Goal: Check status: Check status

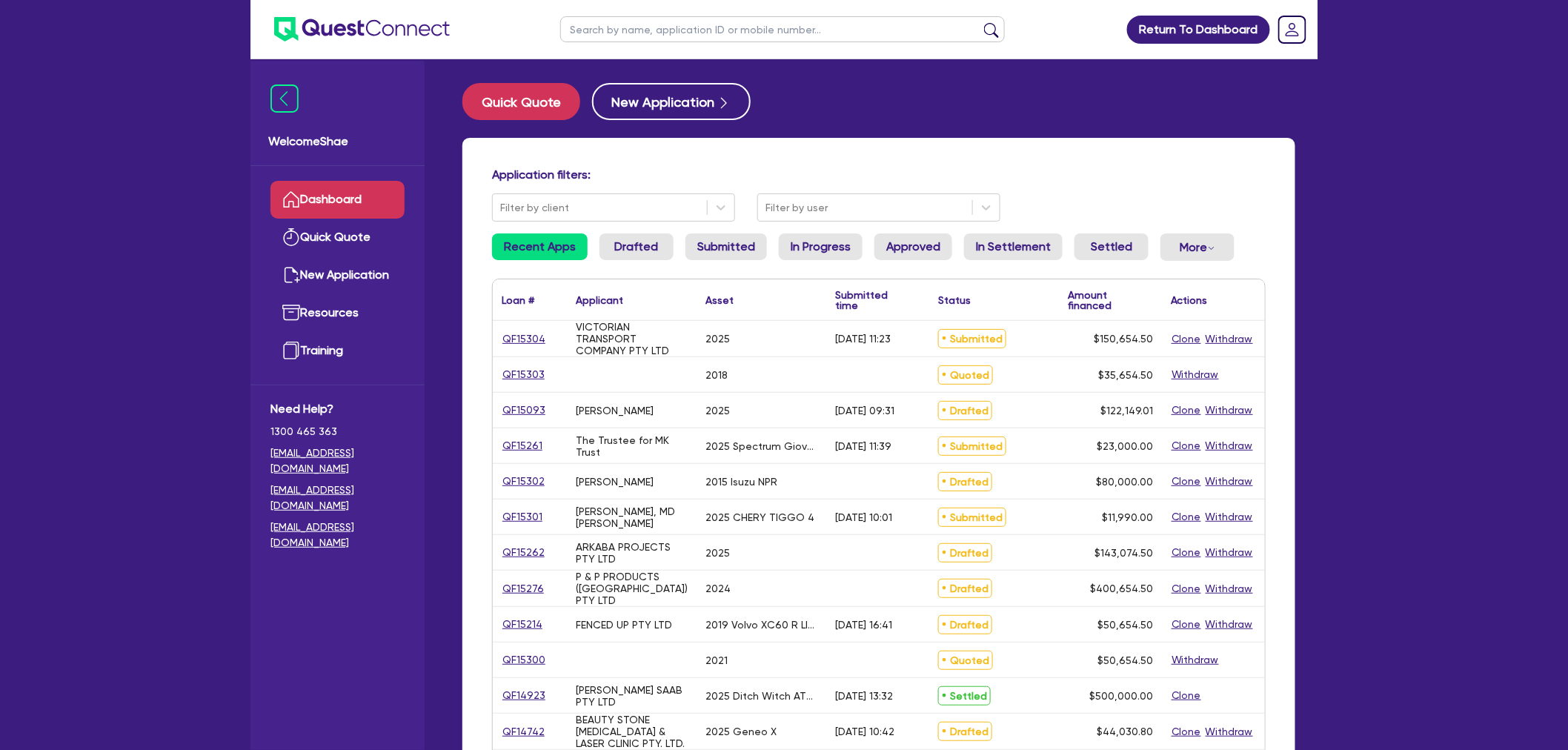
click at [670, 35] on input "text" at bounding box center [782, 28] width 444 height 26
click at [979, 22] on button "submit" at bounding box center [990, 32] width 24 height 21
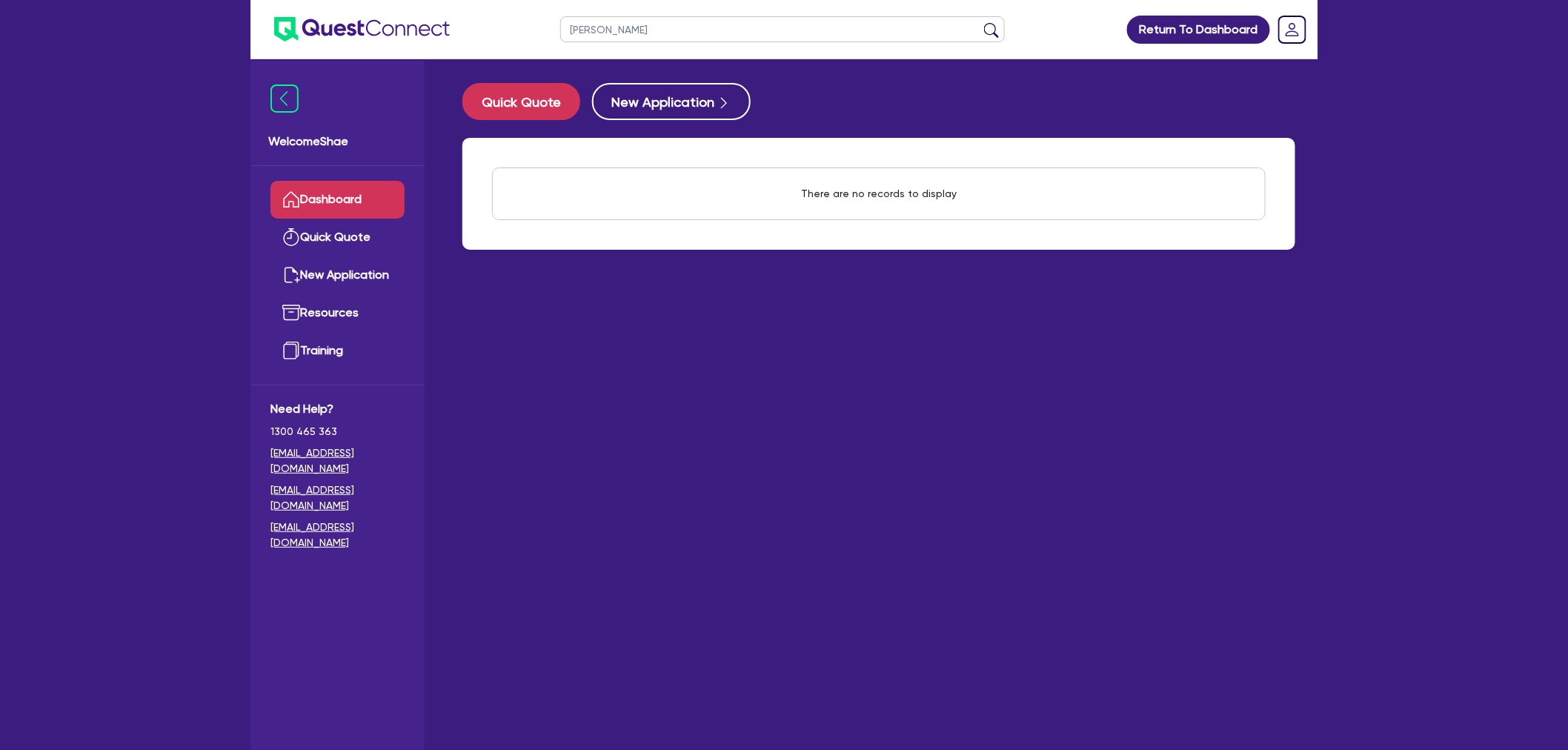
drag, startPoint x: 618, startPoint y: 29, endPoint x: 476, endPoint y: 37, distance: 142.2
click at [477, 37] on header "[PERSON_NAME] Return To Dashboard Edit Profile Logout" at bounding box center [783, 29] width 1067 height 60
click at [979, 22] on button "submit" at bounding box center [990, 32] width 24 height 21
click at [597, 32] on input "[PERSON_NAME]" at bounding box center [782, 28] width 444 height 26
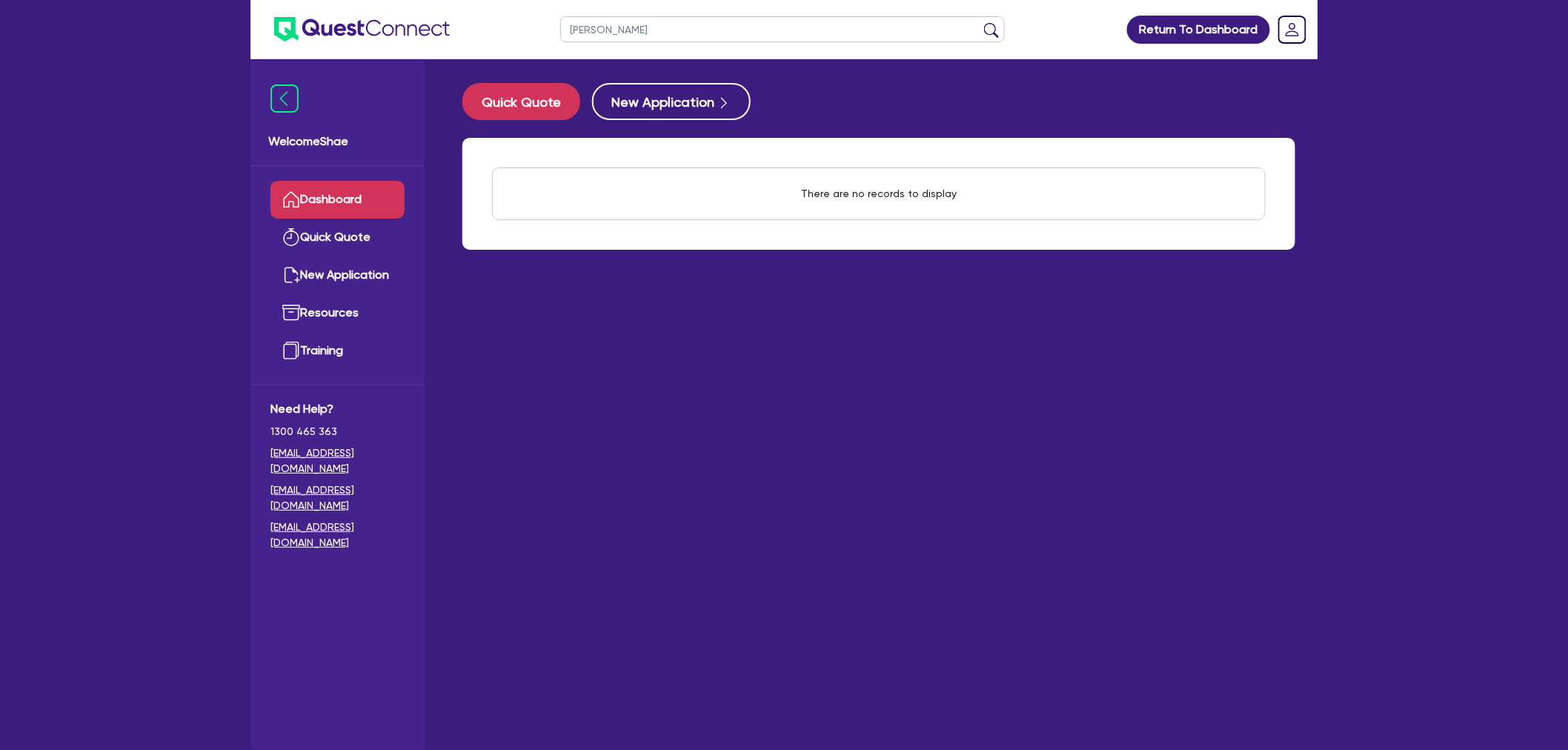
paste input "Achilleo"
click at [979, 22] on button "submit" at bounding box center [990, 32] width 24 height 21
drag, startPoint x: 619, startPoint y: 30, endPoint x: 452, endPoint y: 36, distance: 167.1
click at [452, 36] on header "Achilleos Return To Dashboard Edit Profile Logout" at bounding box center [783, 29] width 1067 height 60
click at [979, 22] on button "submit" at bounding box center [990, 32] width 24 height 21
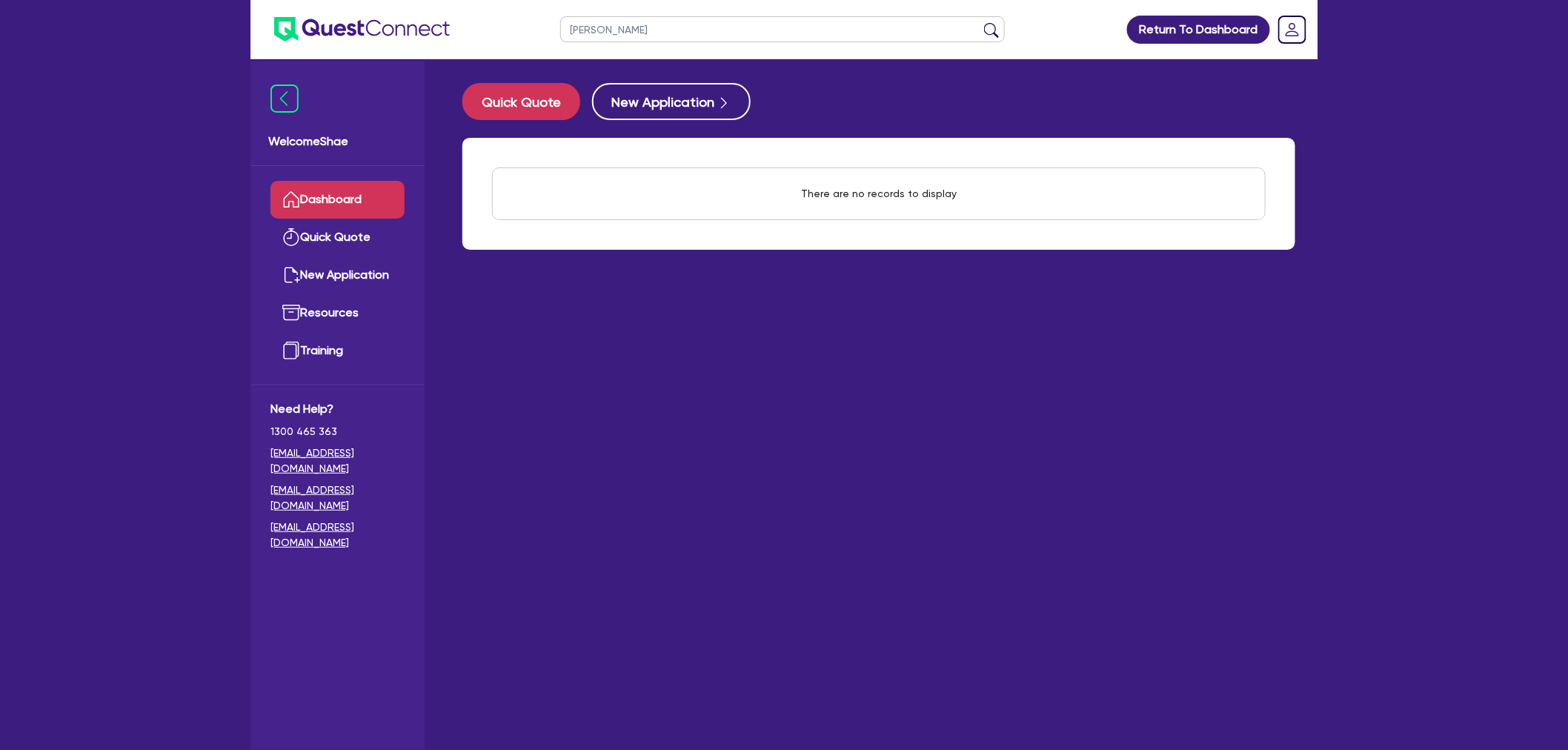
drag, startPoint x: 615, startPoint y: 30, endPoint x: 465, endPoint y: 32, distance: 150.0
click at [469, 32] on header "[PERSON_NAME] Return To Dashboard Edit Profile Logout" at bounding box center [783, 29] width 1067 height 60
click at [979, 22] on button "submit" at bounding box center [990, 32] width 24 height 21
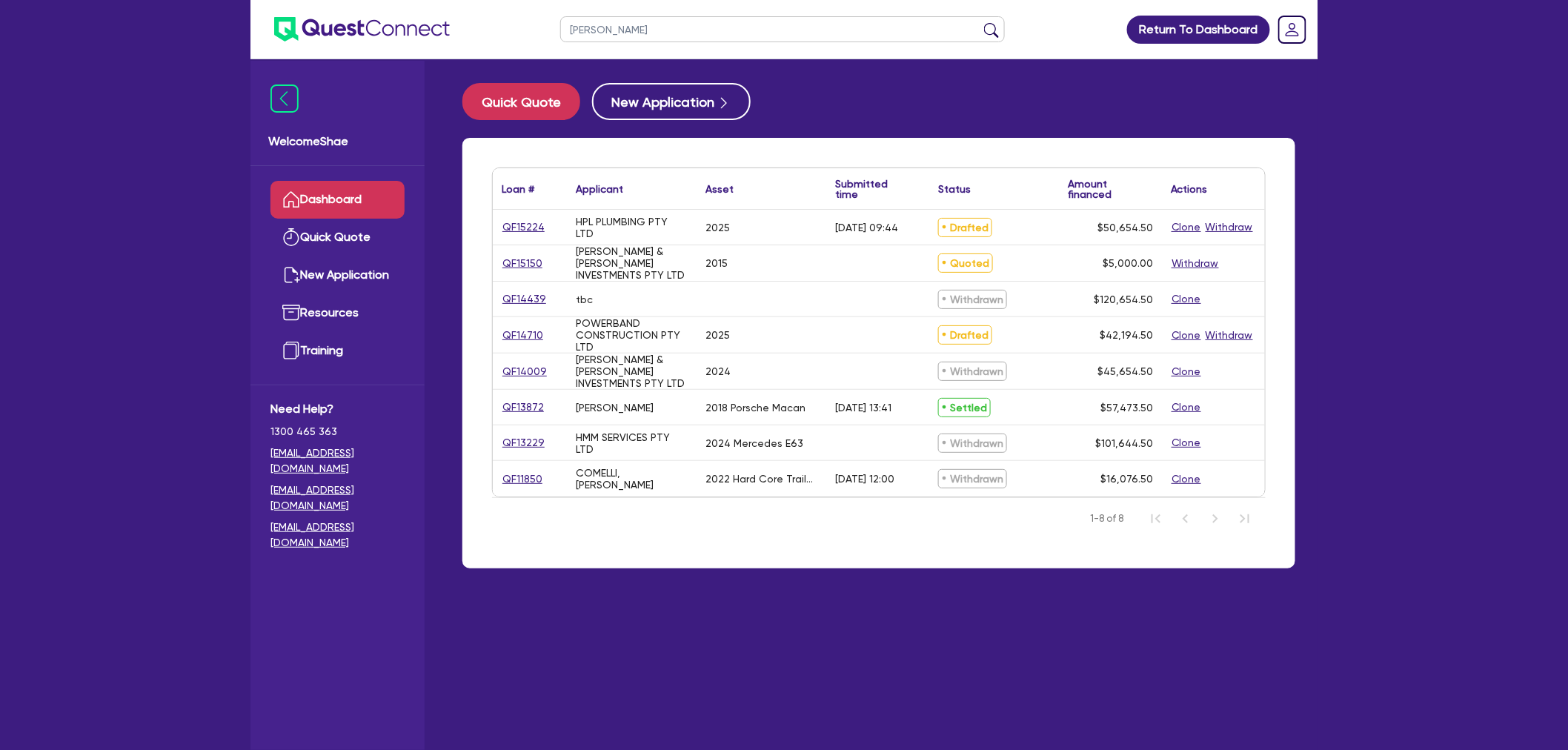
drag, startPoint x: 650, startPoint y: 27, endPoint x: 383, endPoint y: 39, distance: 267.3
click at [386, 37] on header "[PERSON_NAME] Return To Dashboard Edit Profile Logout" at bounding box center [783, 29] width 1067 height 60
click at [979, 22] on button "submit" at bounding box center [990, 32] width 24 height 21
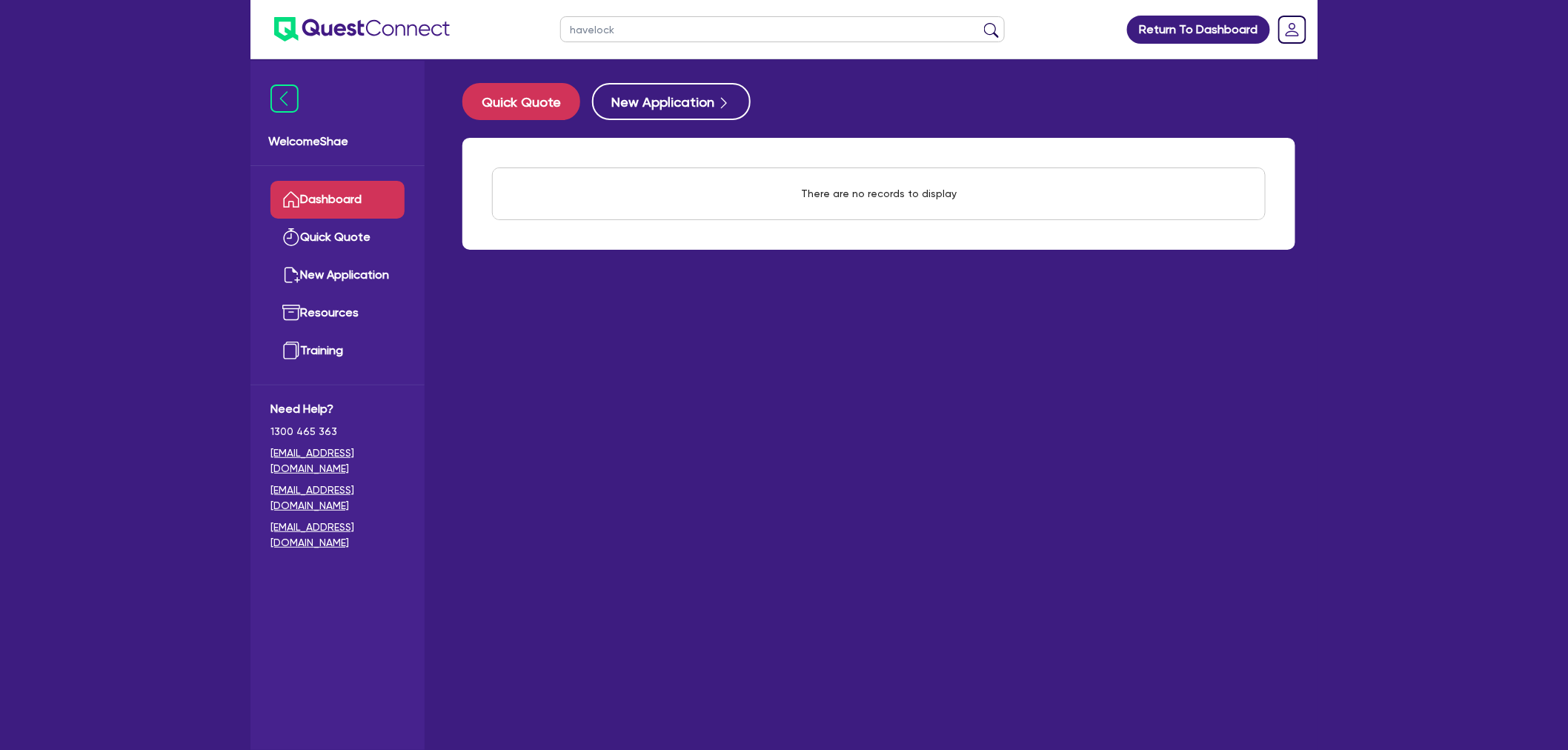
drag, startPoint x: 656, startPoint y: 32, endPoint x: 472, endPoint y: 29, distance: 184.0
click at [475, 29] on header "havelock Return To Dashboard Edit Profile Logout" at bounding box center [783, 29] width 1067 height 60
click at [979, 22] on button "submit" at bounding box center [990, 32] width 24 height 21
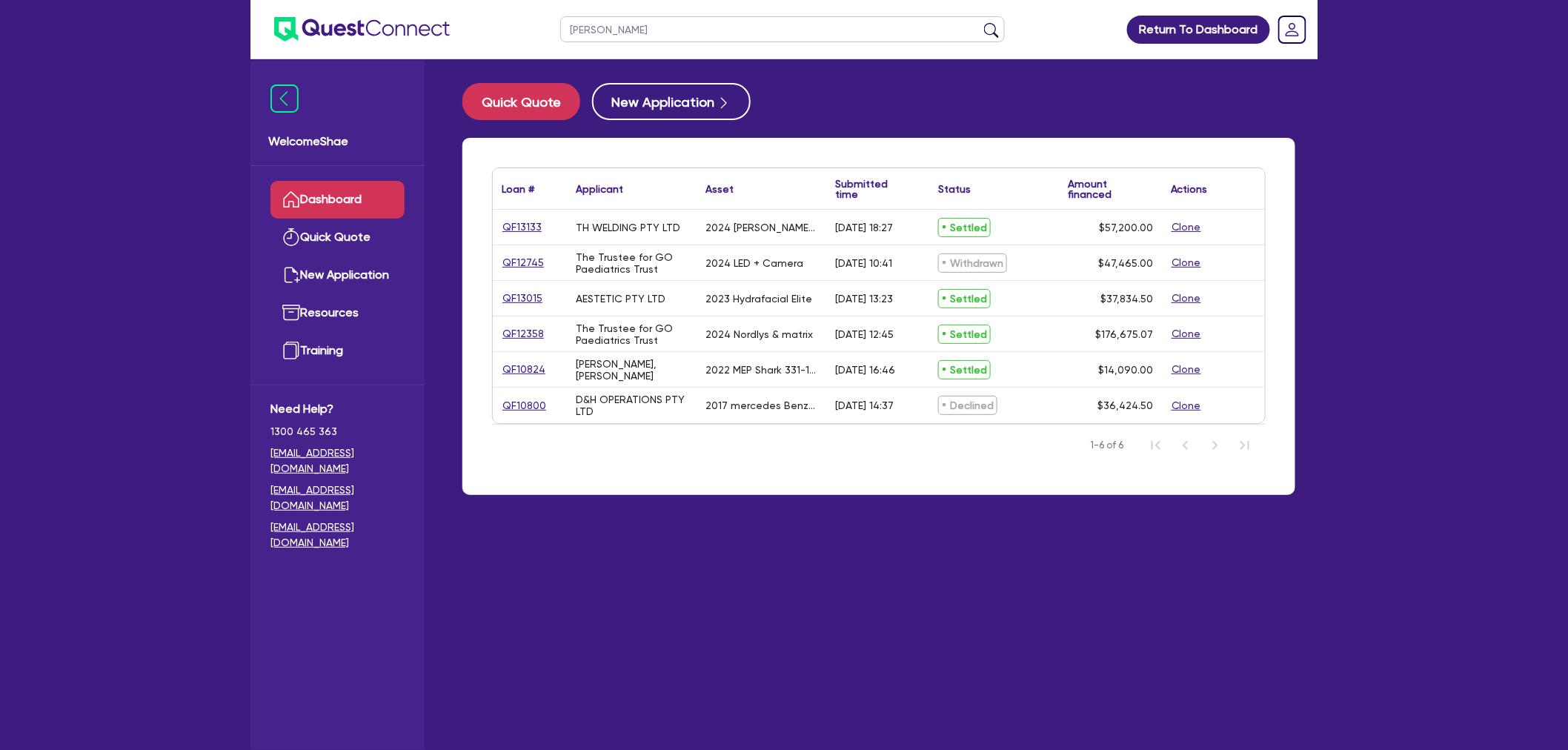
drag, startPoint x: 628, startPoint y: 26, endPoint x: 418, endPoint y: 2, distance: 211.4
click at [418, 2] on header "[PERSON_NAME] Return To Dashboard Edit Profile Logout" at bounding box center [783, 29] width 1067 height 60
click at [979, 22] on button "submit" at bounding box center [990, 32] width 24 height 21
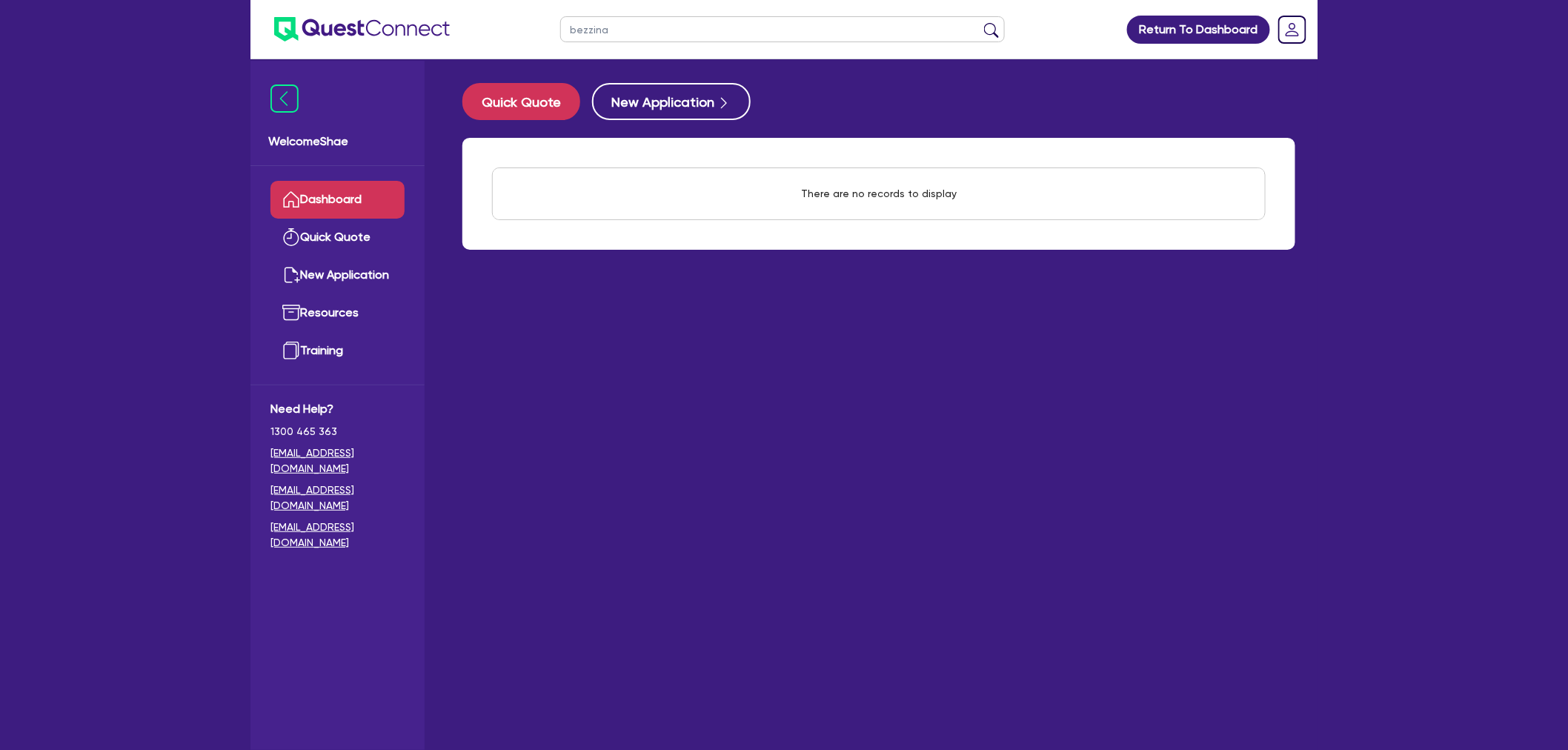
drag, startPoint x: 634, startPoint y: 34, endPoint x: 485, endPoint y: 17, distance: 150.0
click at [485, 17] on header "bezzina Return To Dashboard Edit Profile Logout" at bounding box center [783, 29] width 1067 height 60
click at [979, 22] on button "submit" at bounding box center [990, 32] width 24 height 21
drag, startPoint x: 649, startPoint y: 27, endPoint x: 348, endPoint y: 13, distance: 301.3
click at [350, 15] on header "rocker Return To Dashboard Edit Profile Logout" at bounding box center [783, 29] width 1067 height 60
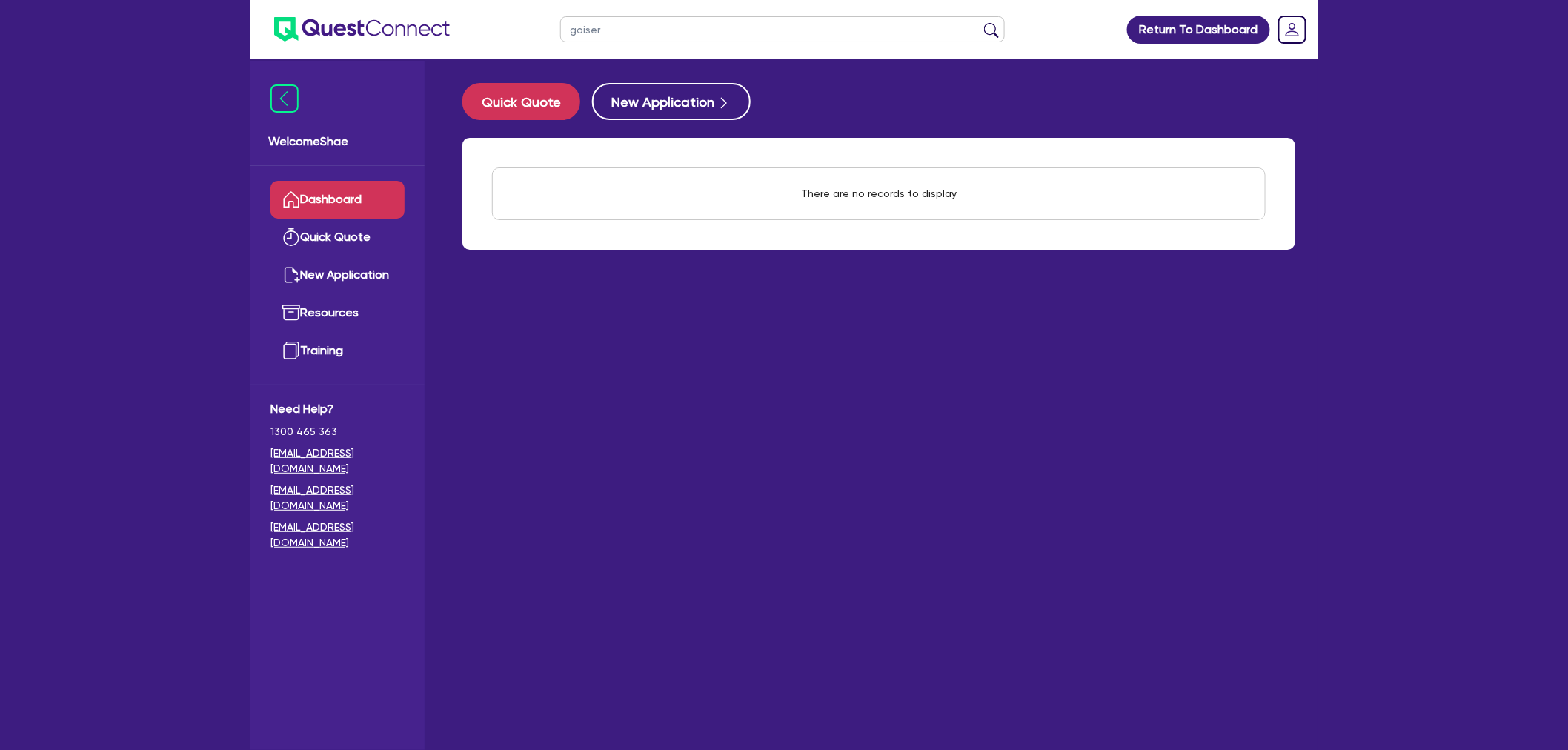
click at [979, 22] on button "submit" at bounding box center [990, 32] width 24 height 21
drag, startPoint x: 638, startPoint y: 27, endPoint x: 390, endPoint y: 55, distance: 249.6
click at [401, 53] on header "goiser Return To Dashboard Edit Profile Logout" at bounding box center [783, 29] width 1067 height 60
click at [979, 22] on button "submit" at bounding box center [990, 32] width 24 height 21
drag, startPoint x: 616, startPoint y: 21, endPoint x: 452, endPoint y: 15, distance: 164.1
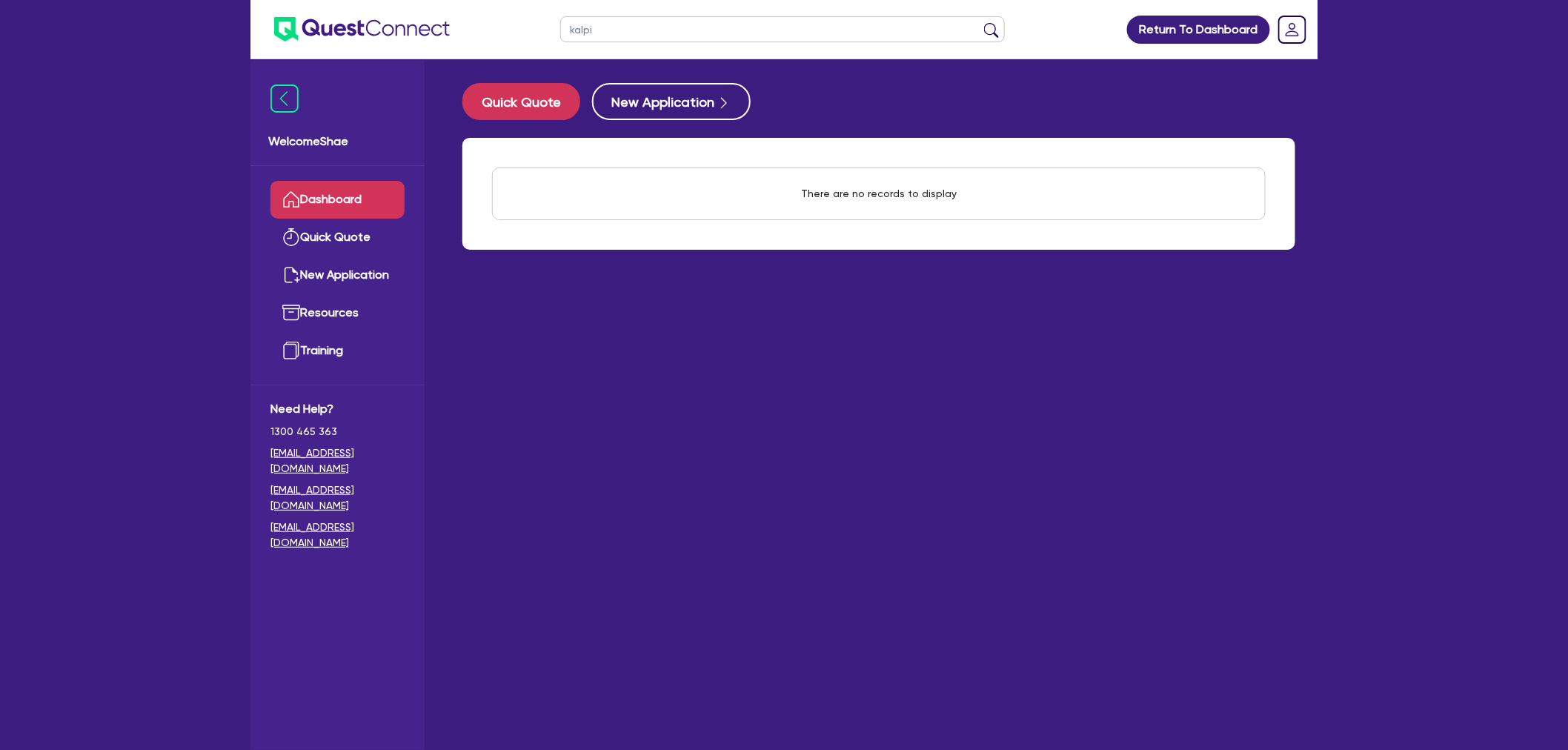
click at [453, 20] on header "kalpi Return To Dashboard Edit Profile Logout" at bounding box center [783, 29] width 1067 height 60
click at [979, 22] on button "submit" at bounding box center [990, 32] width 24 height 21
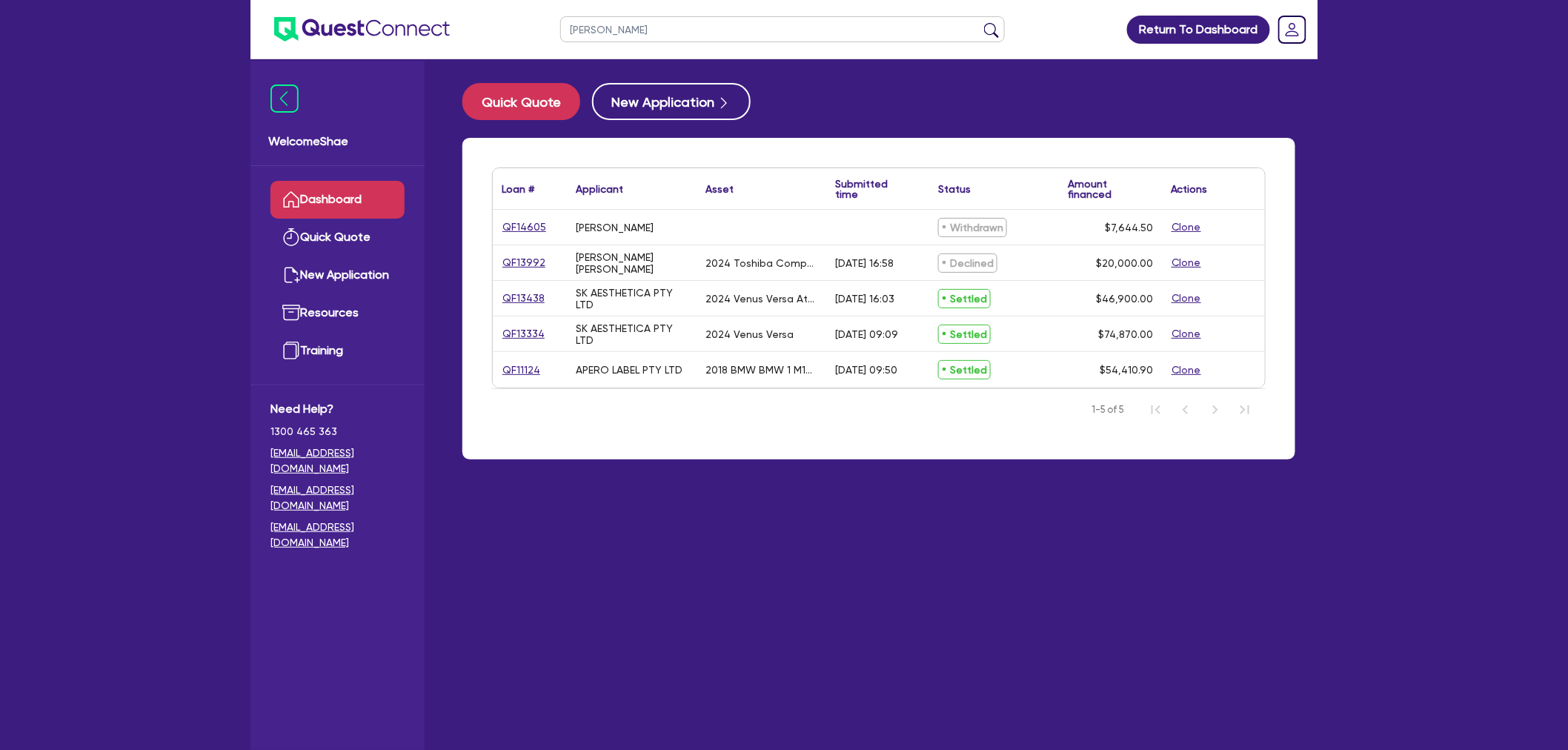
click at [979, 22] on button "submit" at bounding box center [990, 32] width 24 height 21
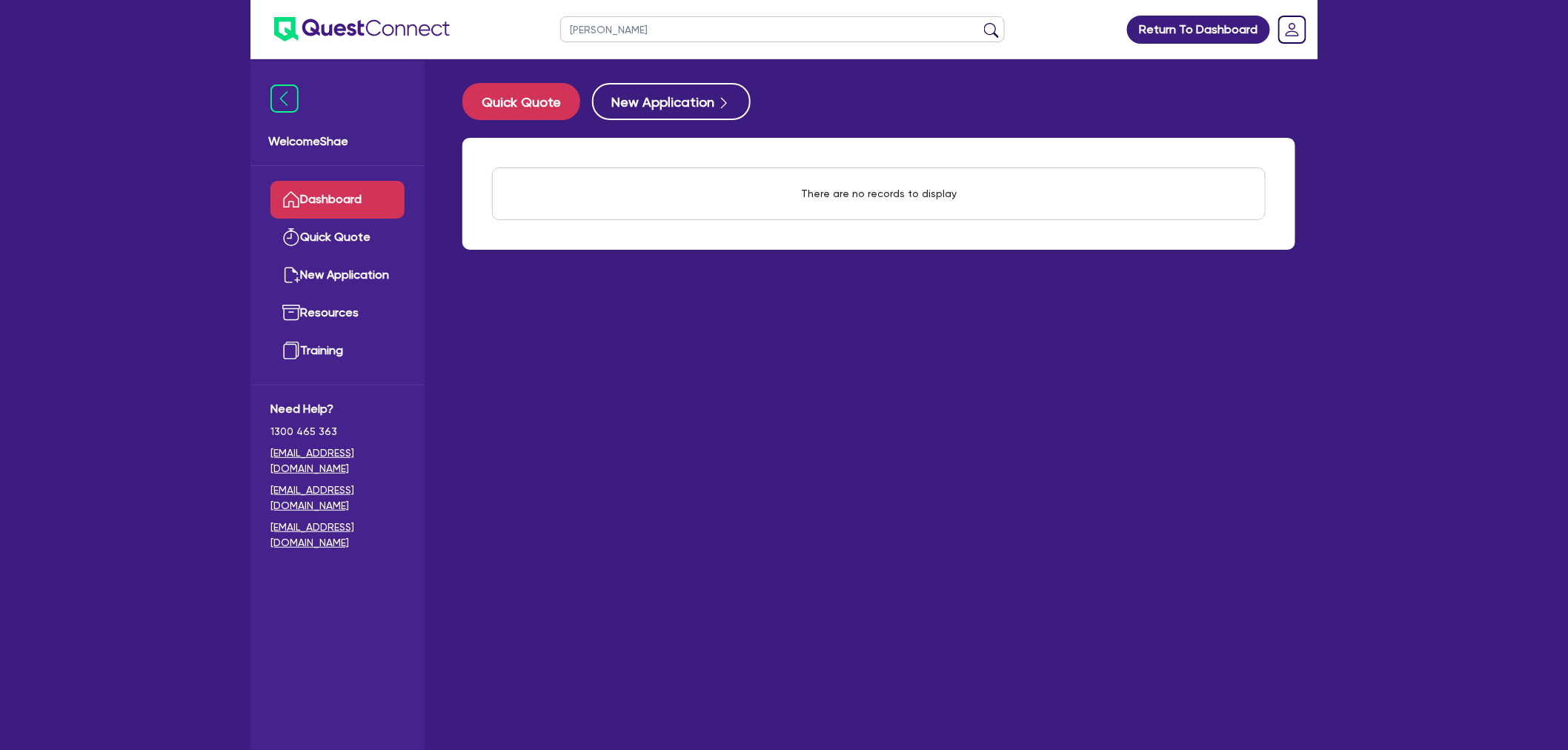
drag, startPoint x: 669, startPoint y: 21, endPoint x: 492, endPoint y: 17, distance: 177.0
click at [492, 17] on header "[PERSON_NAME] Return To Dashboard Edit Profile Logout" at bounding box center [783, 29] width 1067 height 60
click at [979, 22] on button "submit" at bounding box center [990, 32] width 24 height 21
type input "[PERSON_NAME]"
click at [979, 22] on button "submit" at bounding box center [990, 32] width 24 height 21
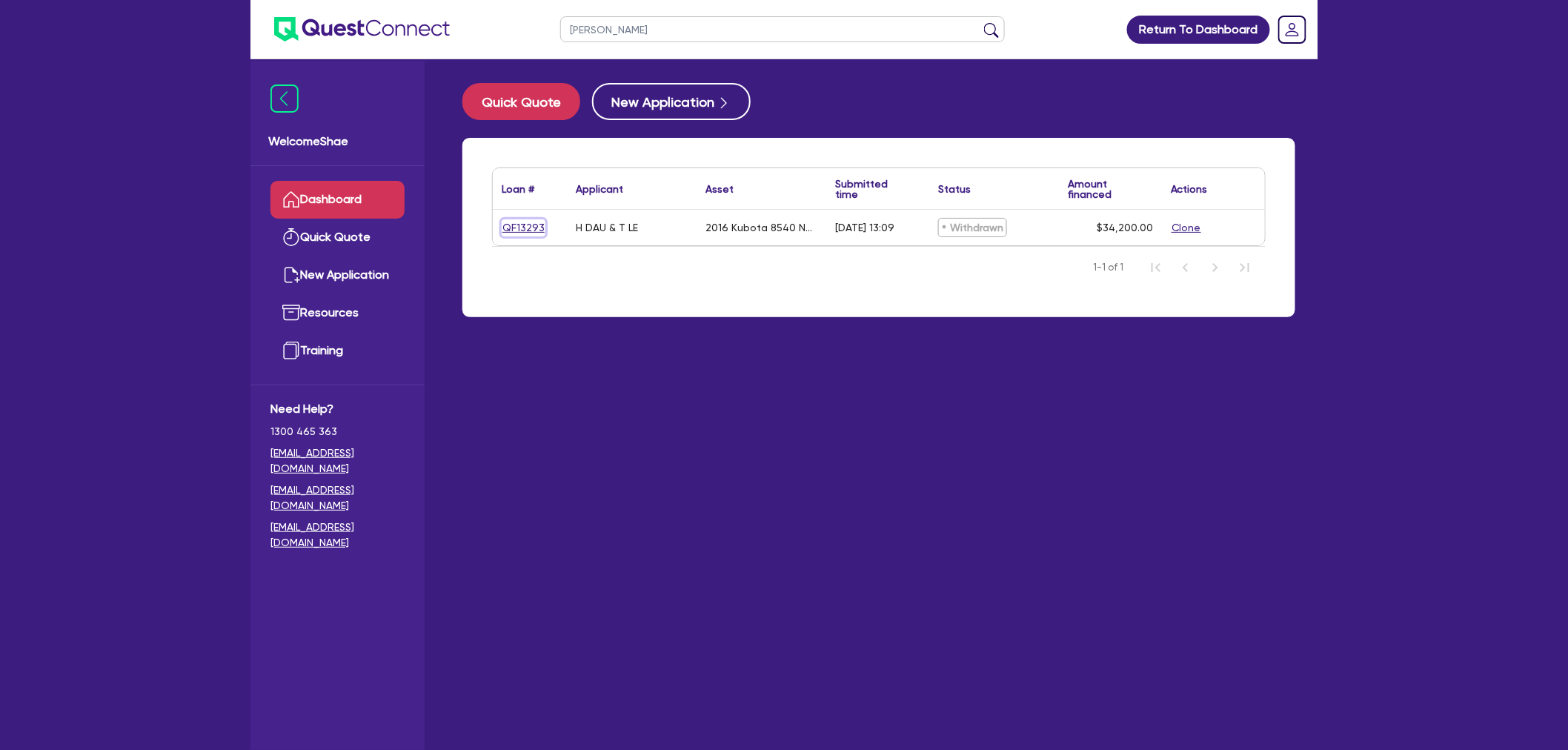
click at [525, 223] on link "QF13293" at bounding box center [524, 228] width 44 height 17
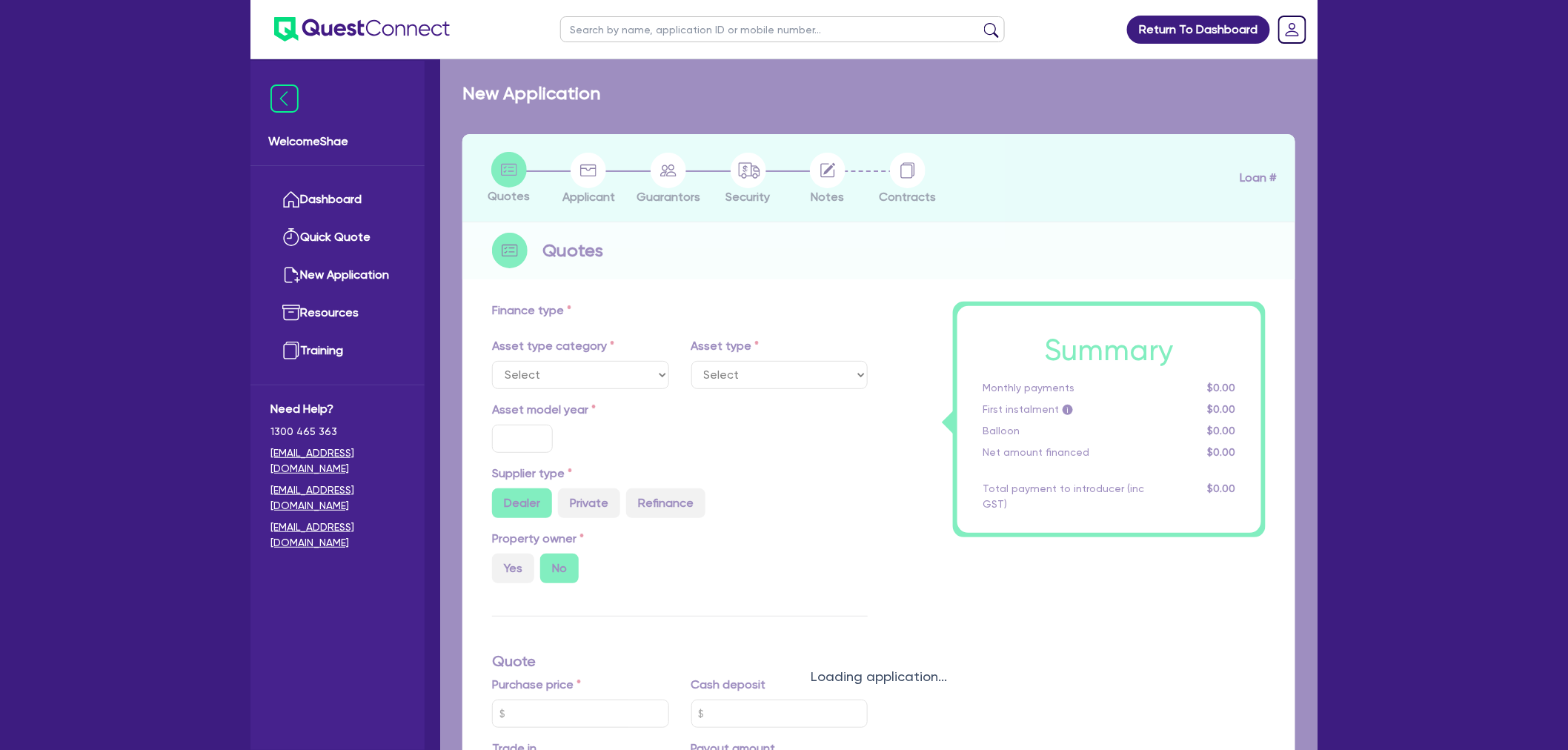
select select "PRIMARY_ASSETS"
type input "2016"
radio input "false"
radio input "true"
type input "38,000"
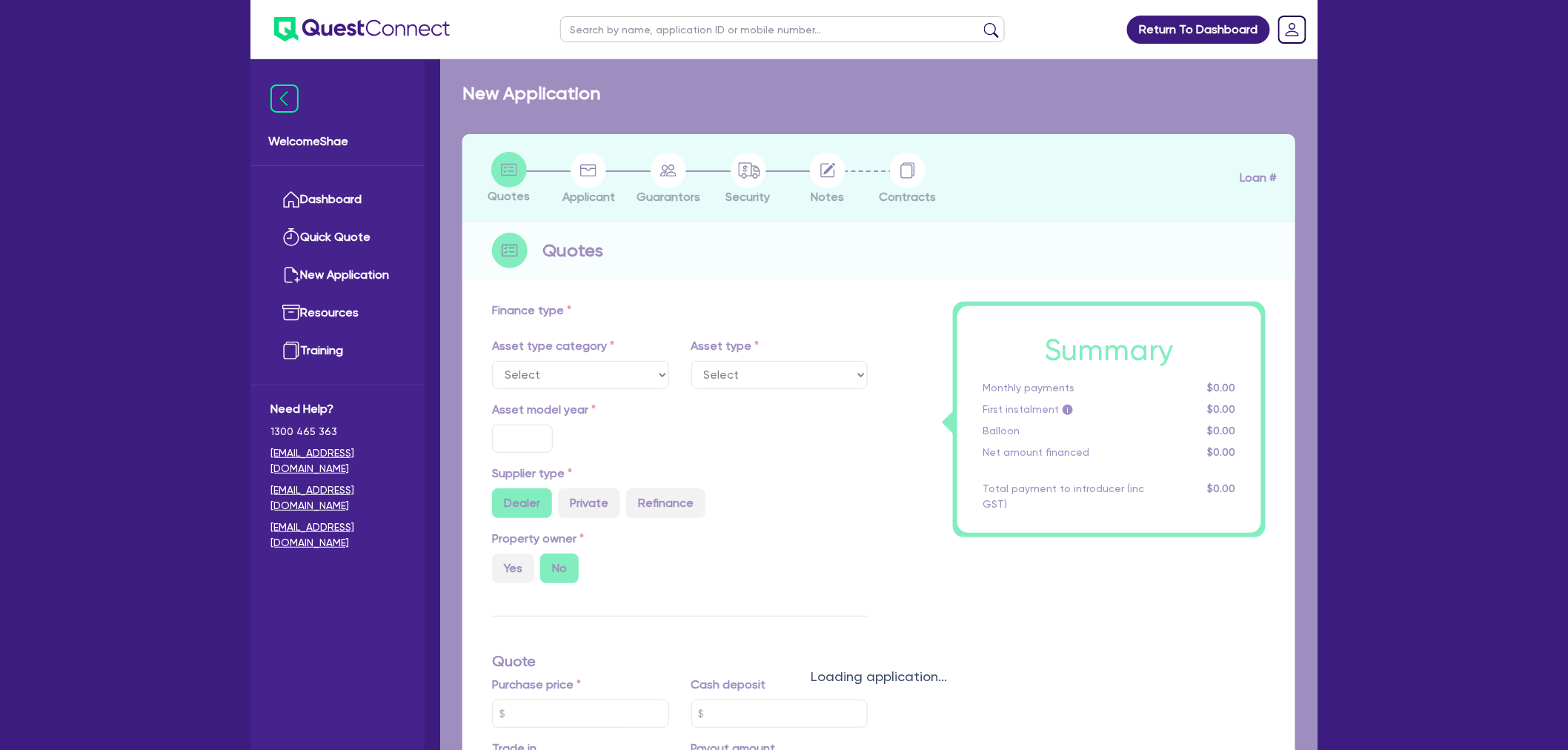
type input "3,800"
type input "6"
type input "2,052"
type input "14"
select select "LANDSCAPING_AND_GREENKEEPING"
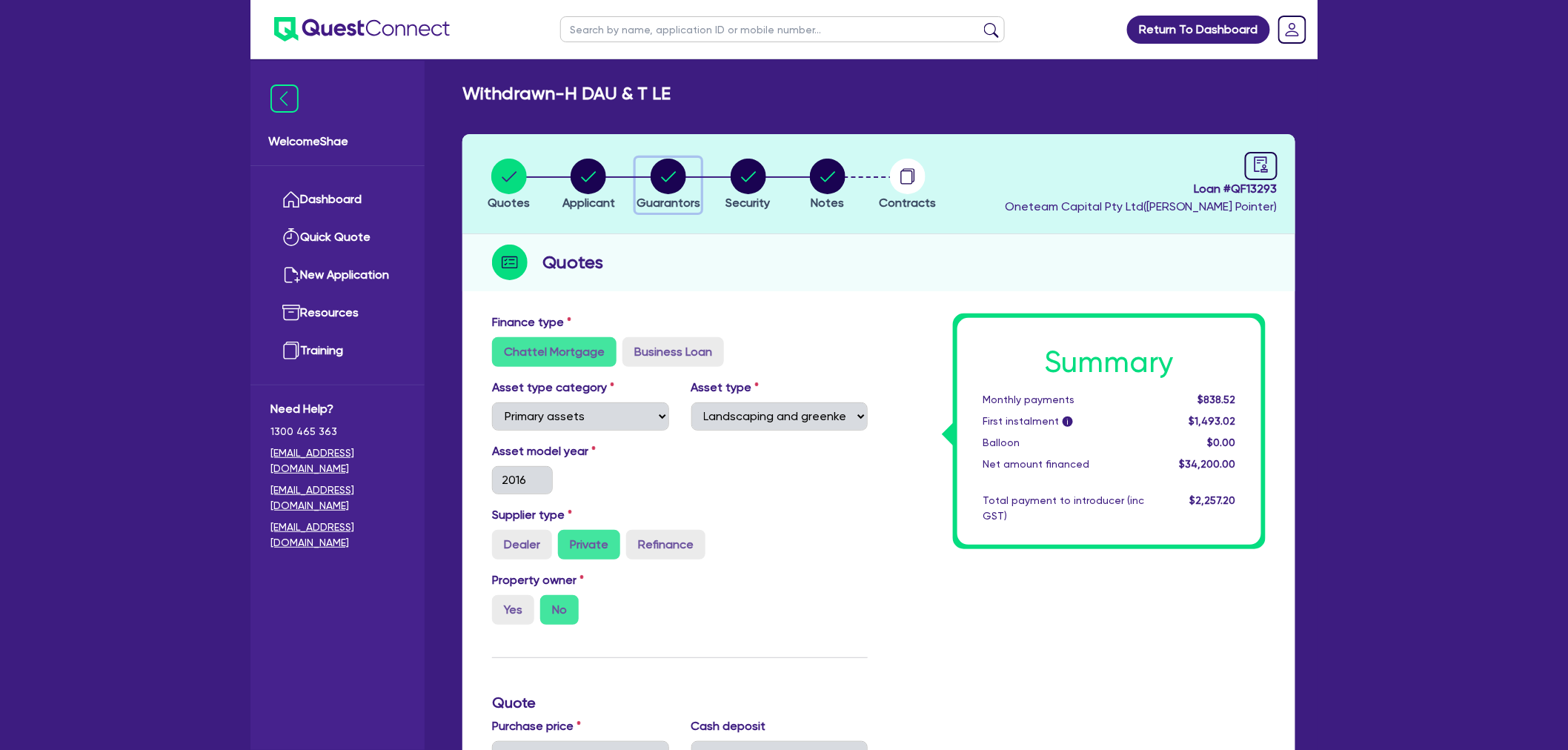
click at [667, 172] on circle "button" at bounding box center [668, 176] width 36 height 36
select select "MR"
select select "NT"
select select "SINGLE"
select select "CASH"
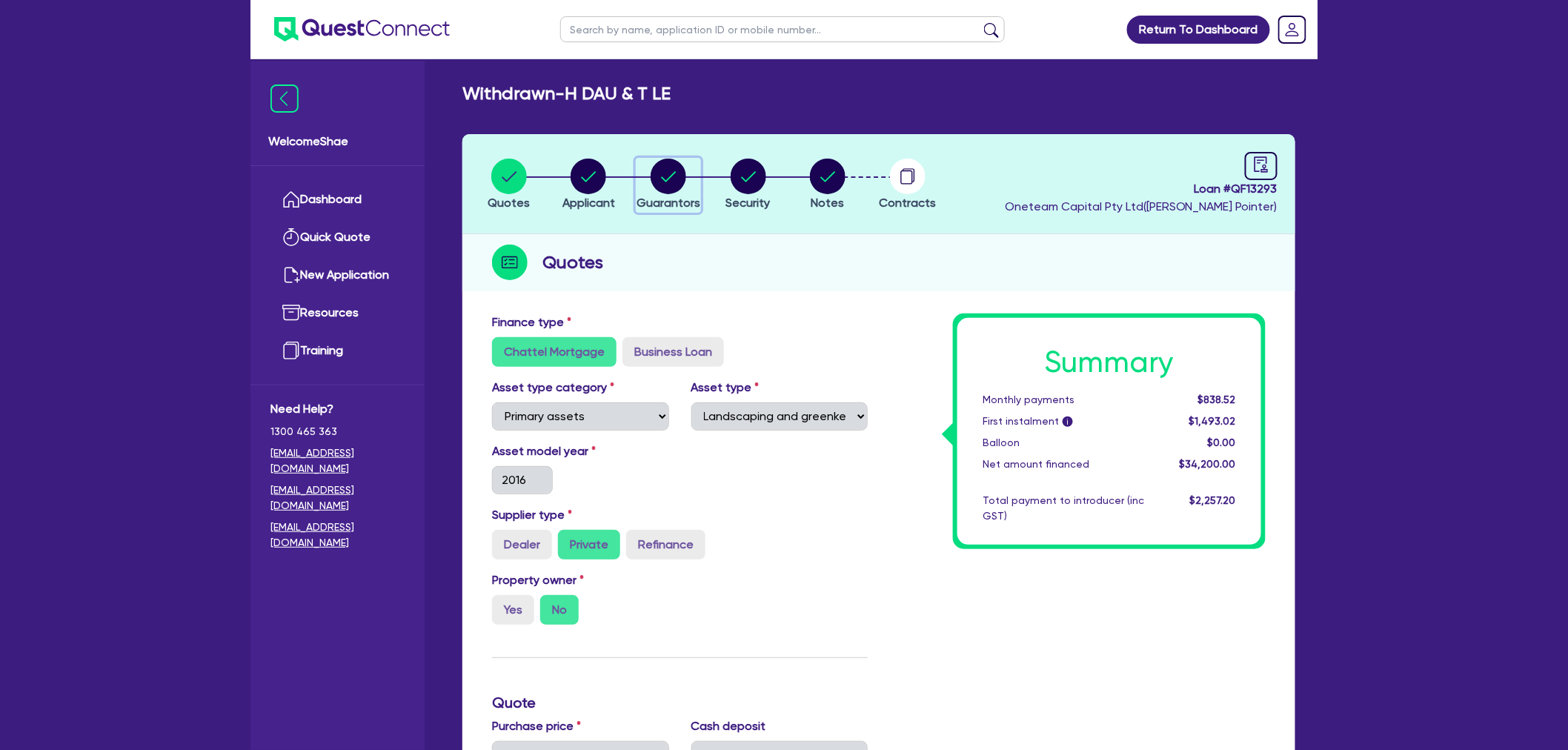
select select "EQUIPMENT"
select select "VEHICLE"
select select "EQUIPMENT"
select select "TRUCK"
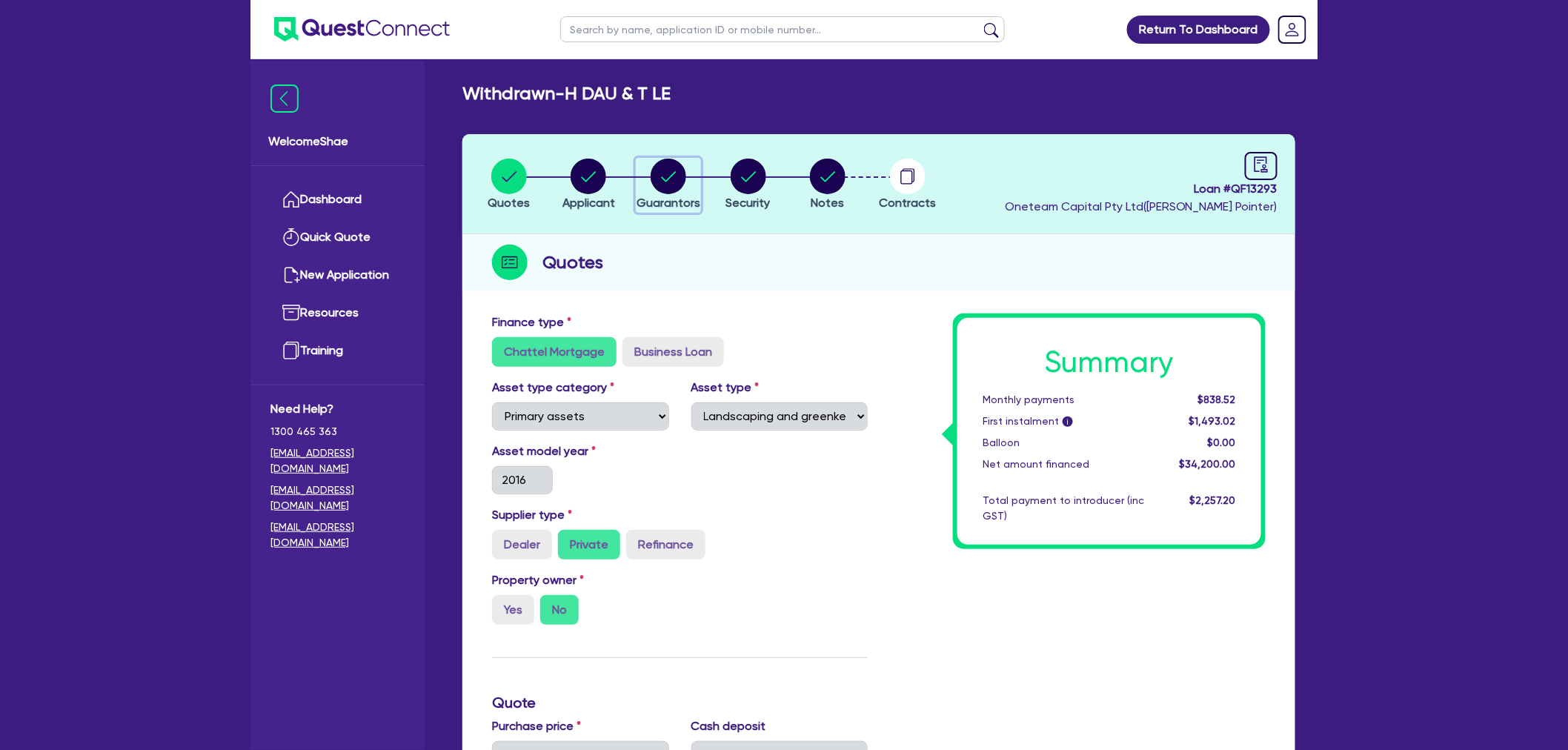
select select "HOUSEHOLD_PERSONAL"
select select "MS"
select select "NT"
select select "SINGLE"
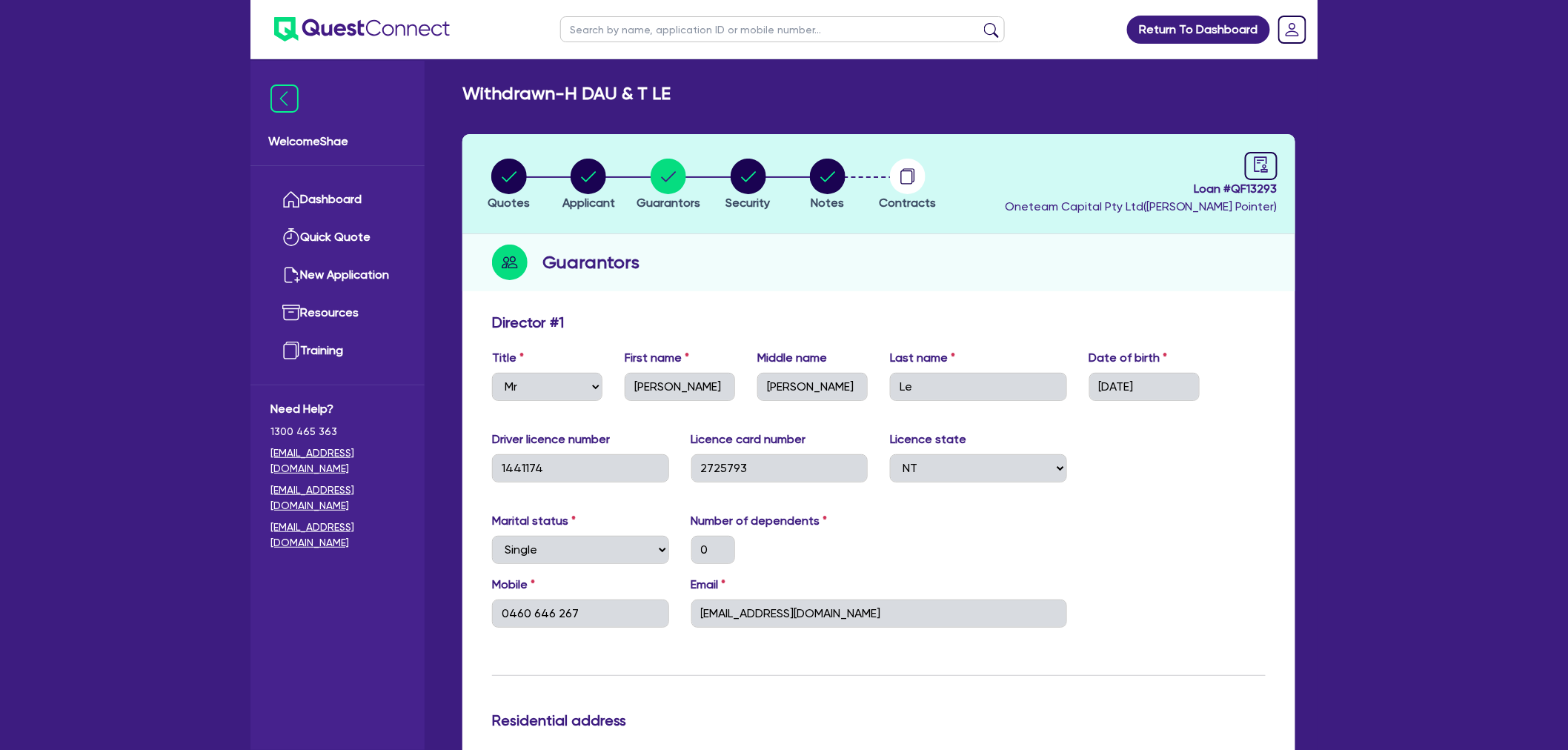
click at [640, 25] on input "text" at bounding box center [782, 28] width 444 height 26
paste input "Kamaruldzee"
type input "Kamaruldzee"
click button "submit" at bounding box center [990, 32] width 24 height 21
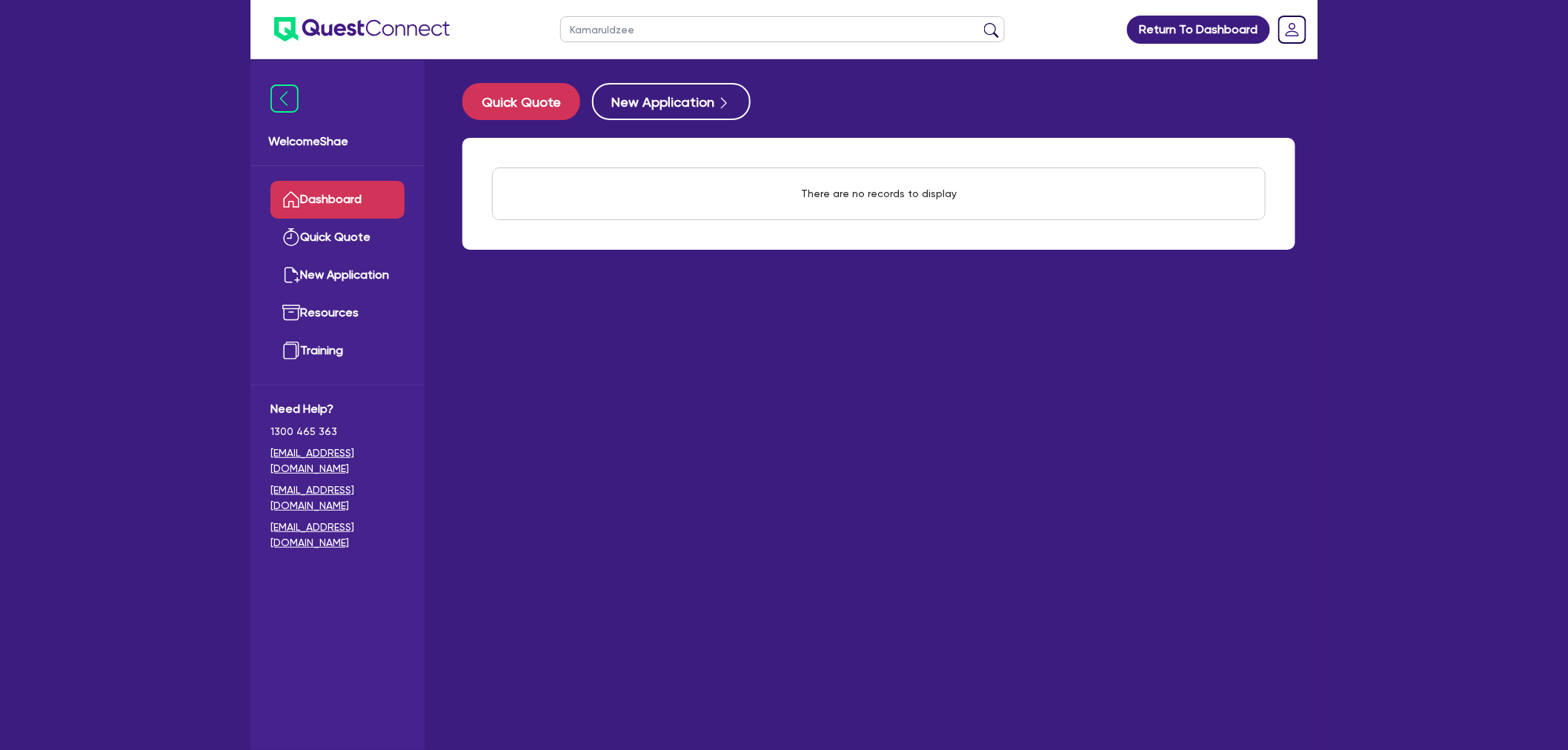
drag, startPoint x: 669, startPoint y: 25, endPoint x: 517, endPoint y: 28, distance: 152.0
click at [517, 28] on header "Kamaruldzee Return To Dashboard Edit Profile Logout" at bounding box center [783, 29] width 1067 height 60
paste input "Ammirin"
click at [979, 22] on button "submit" at bounding box center [990, 32] width 24 height 21
drag, startPoint x: 543, startPoint y: 27, endPoint x: 410, endPoint y: 12, distance: 133.8
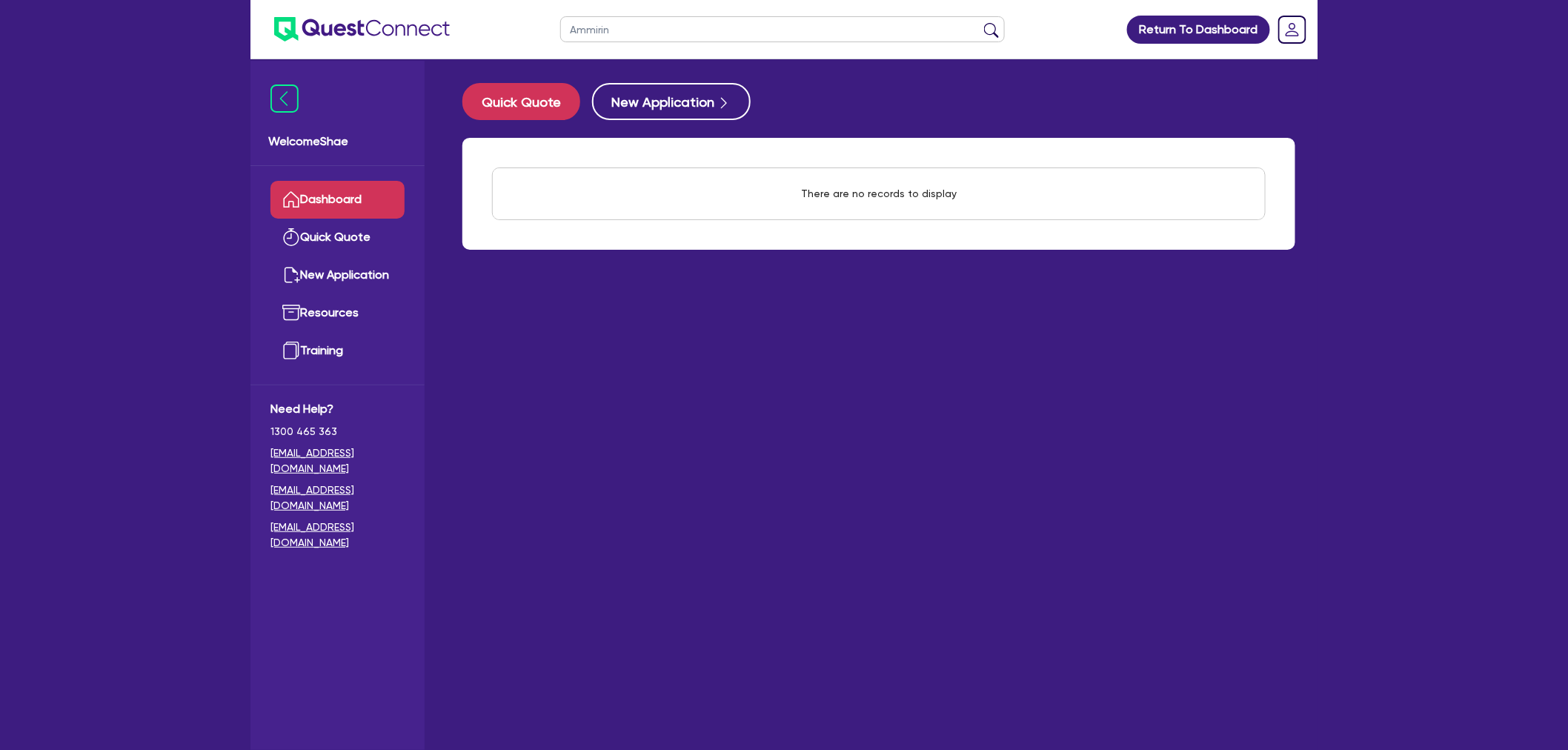
click at [410, 18] on header "Ammirin Return To Dashboard Edit Profile Logout" at bounding box center [783, 29] width 1067 height 60
click at [979, 22] on button "submit" at bounding box center [990, 32] width 24 height 21
click at [604, 29] on input "metin" at bounding box center [782, 28] width 444 height 26
paste input "Stevenso"
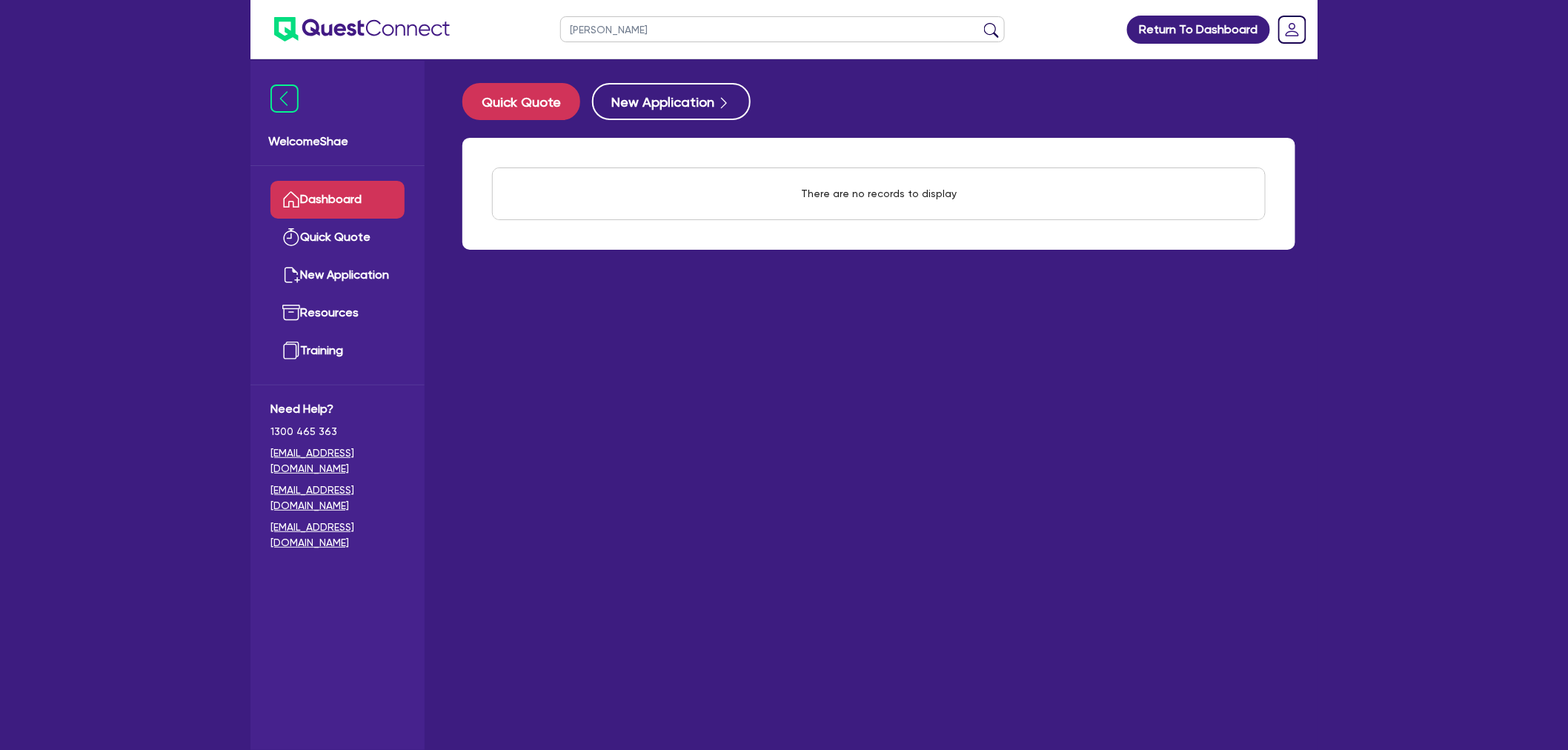
type input "[PERSON_NAME]"
click at [979, 22] on button "submit" at bounding box center [990, 32] width 24 height 21
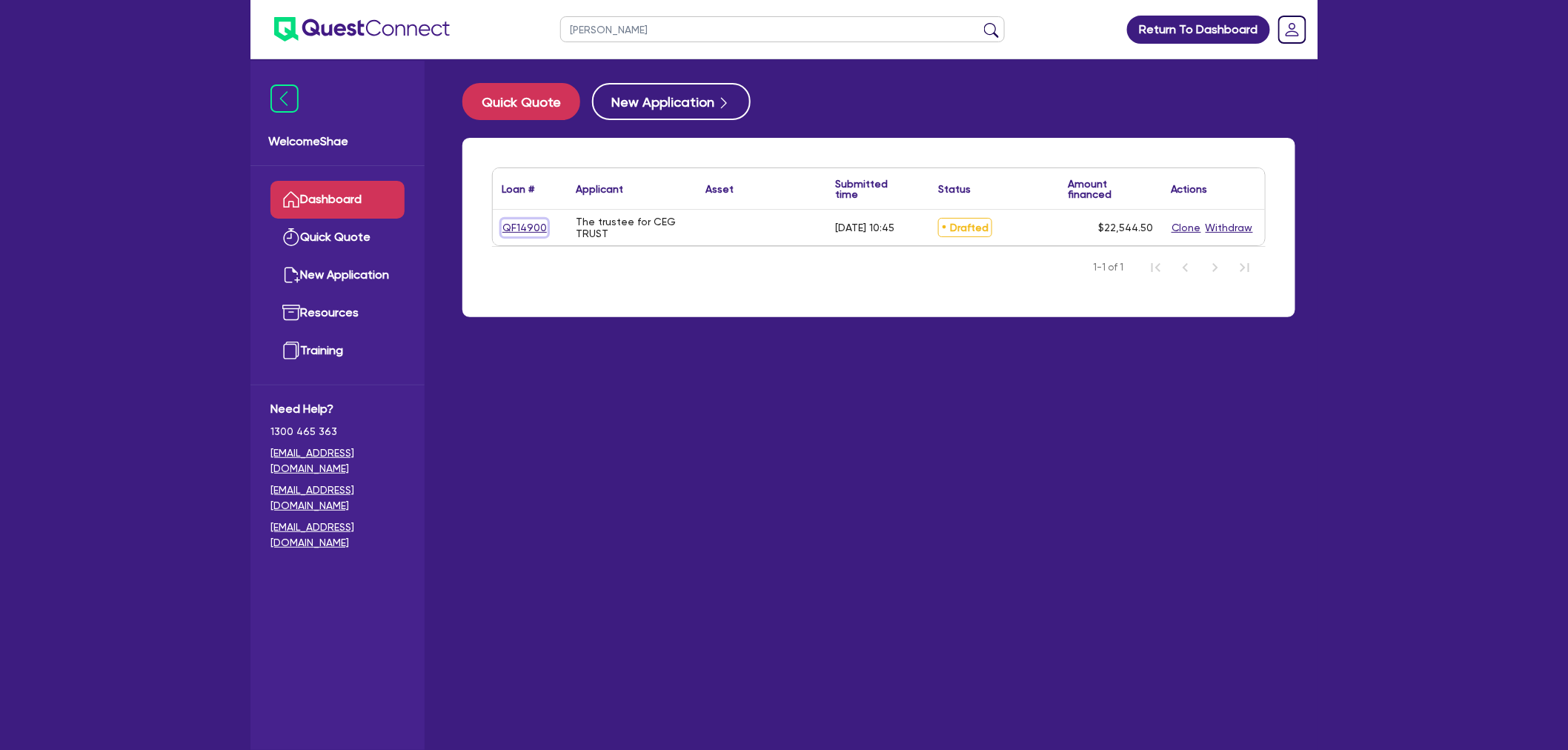
click at [520, 223] on link "QF14900" at bounding box center [525, 228] width 46 height 17
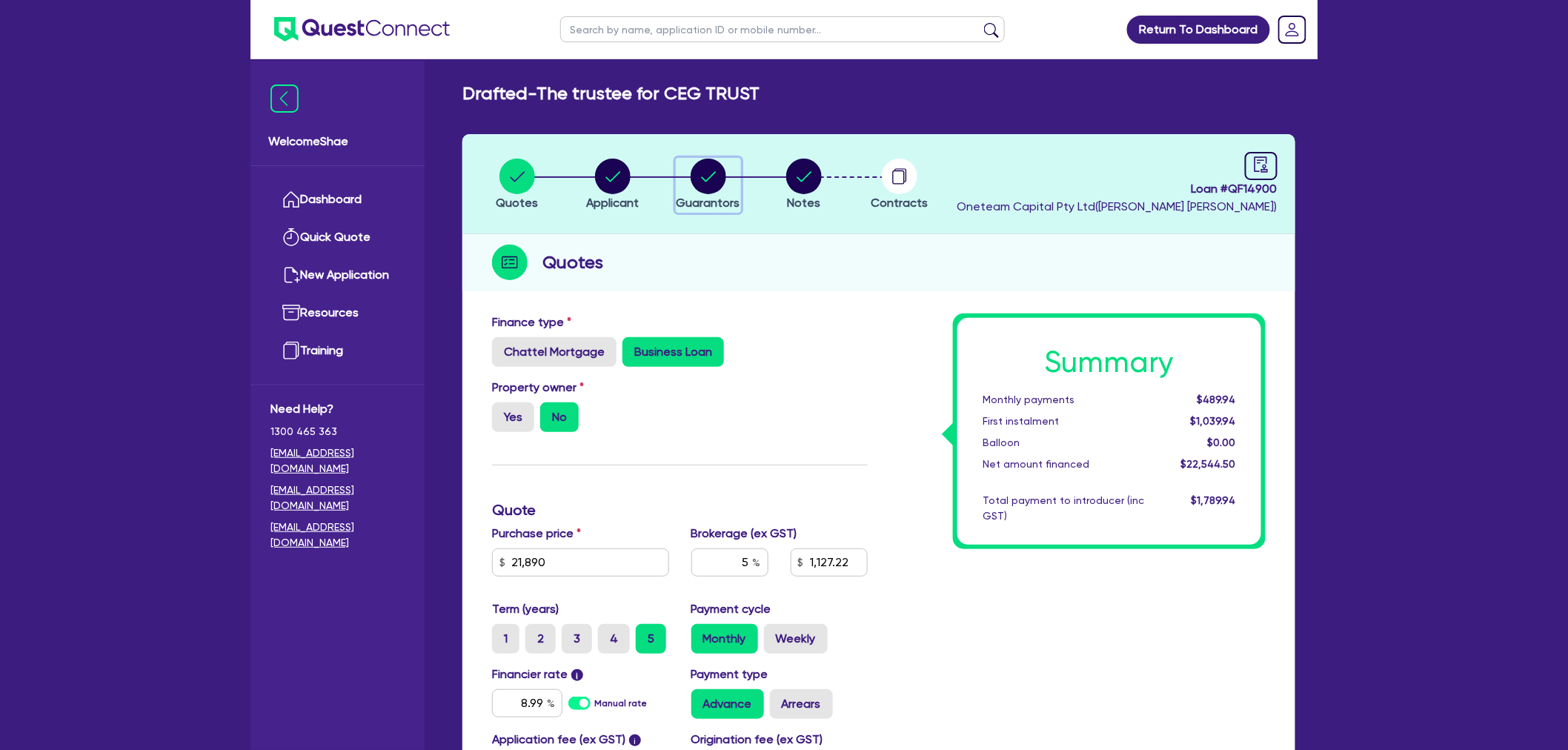
click at [707, 180] on circle "button" at bounding box center [708, 176] width 36 height 36
select select "MR"
select select "QLD"
select select "MARRIED"
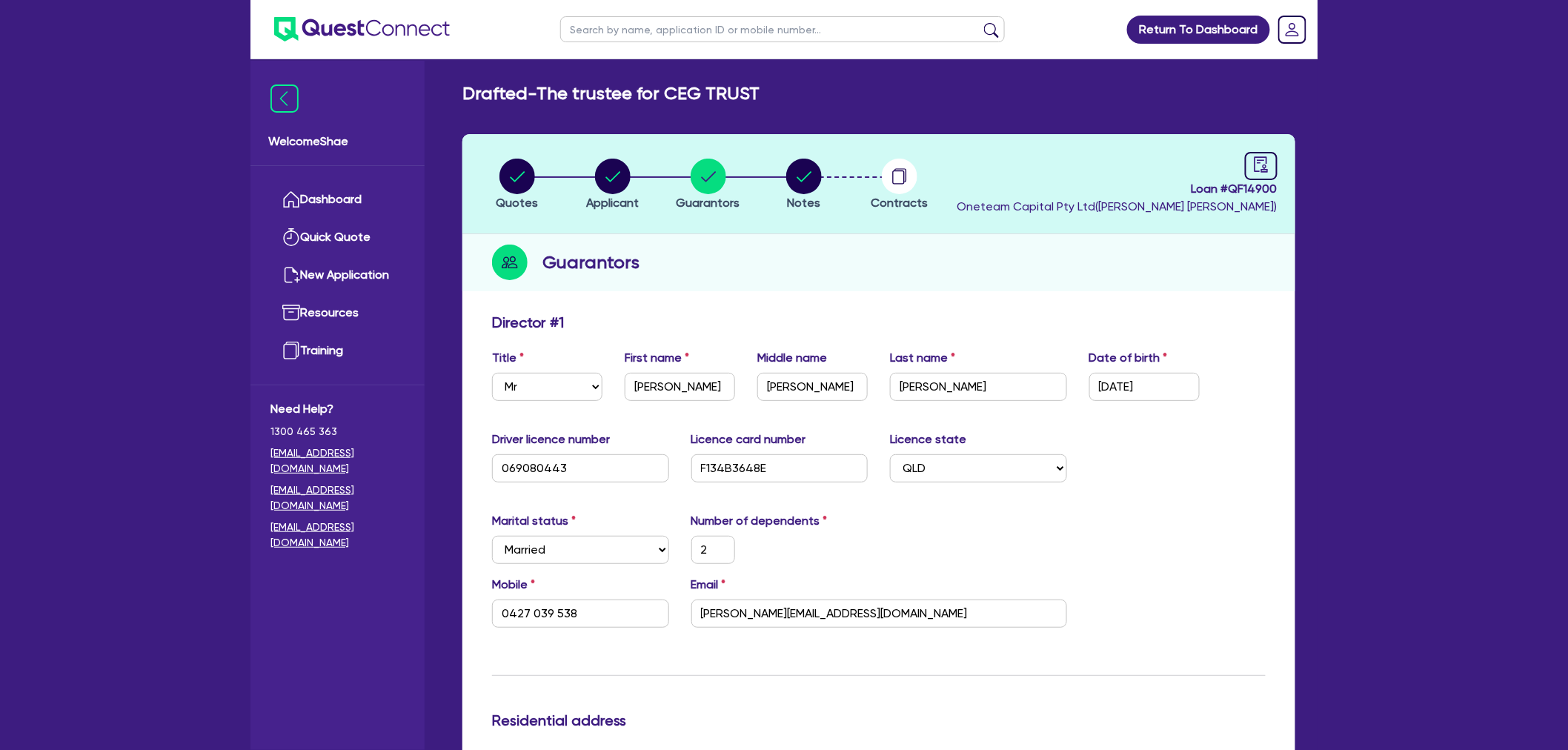
click at [723, 21] on input "text" at bounding box center [782, 28] width 444 height 26
type input "[PERSON_NAME]"
click button "submit" at bounding box center [990, 32] width 24 height 21
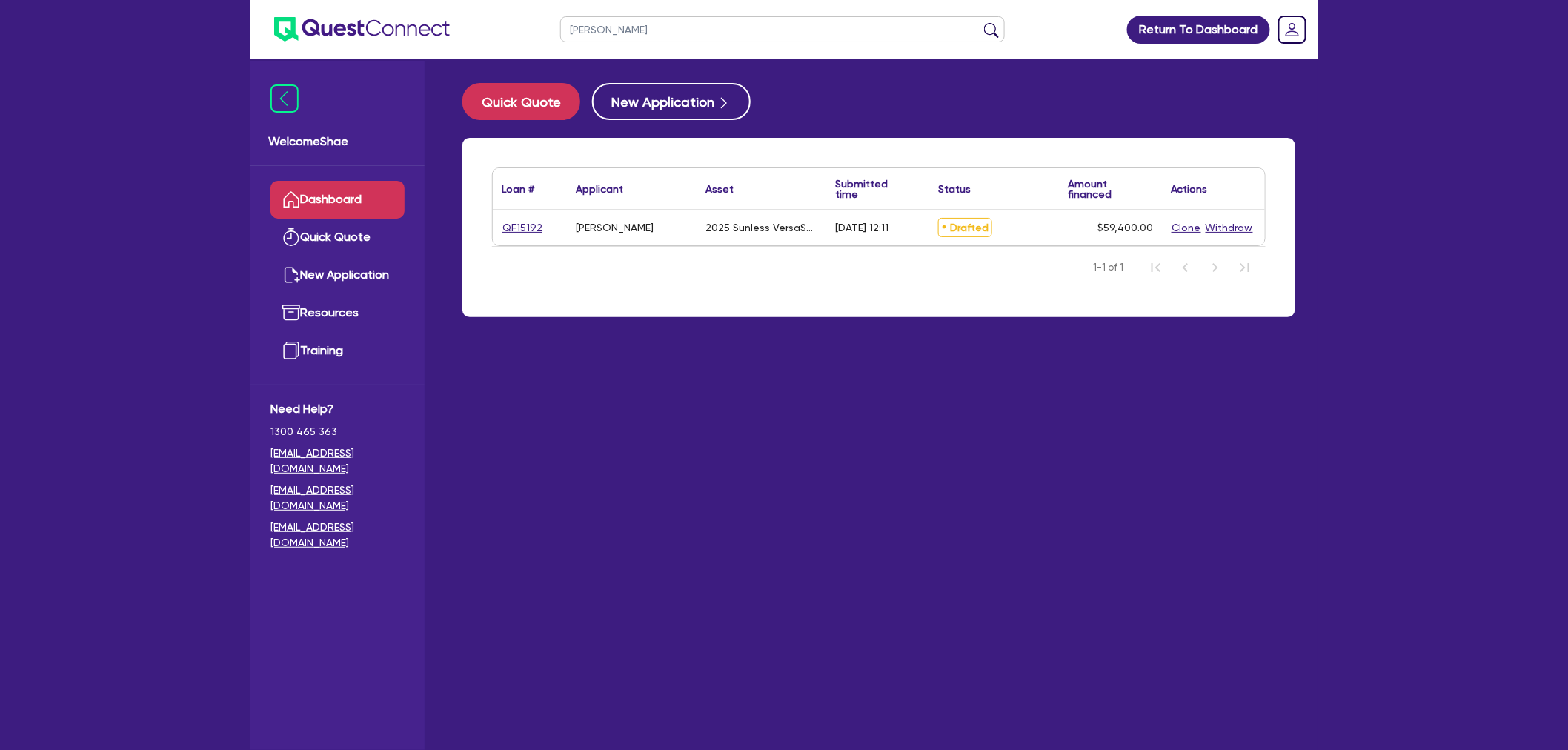
drag, startPoint x: 656, startPoint y: 32, endPoint x: 468, endPoint y: 43, distance: 188.3
click at [468, 43] on header "[PERSON_NAME] Return To Dashboard Edit Profile Logout" at bounding box center [783, 29] width 1067 height 60
click at [979, 22] on button "submit" at bounding box center [990, 32] width 24 height 21
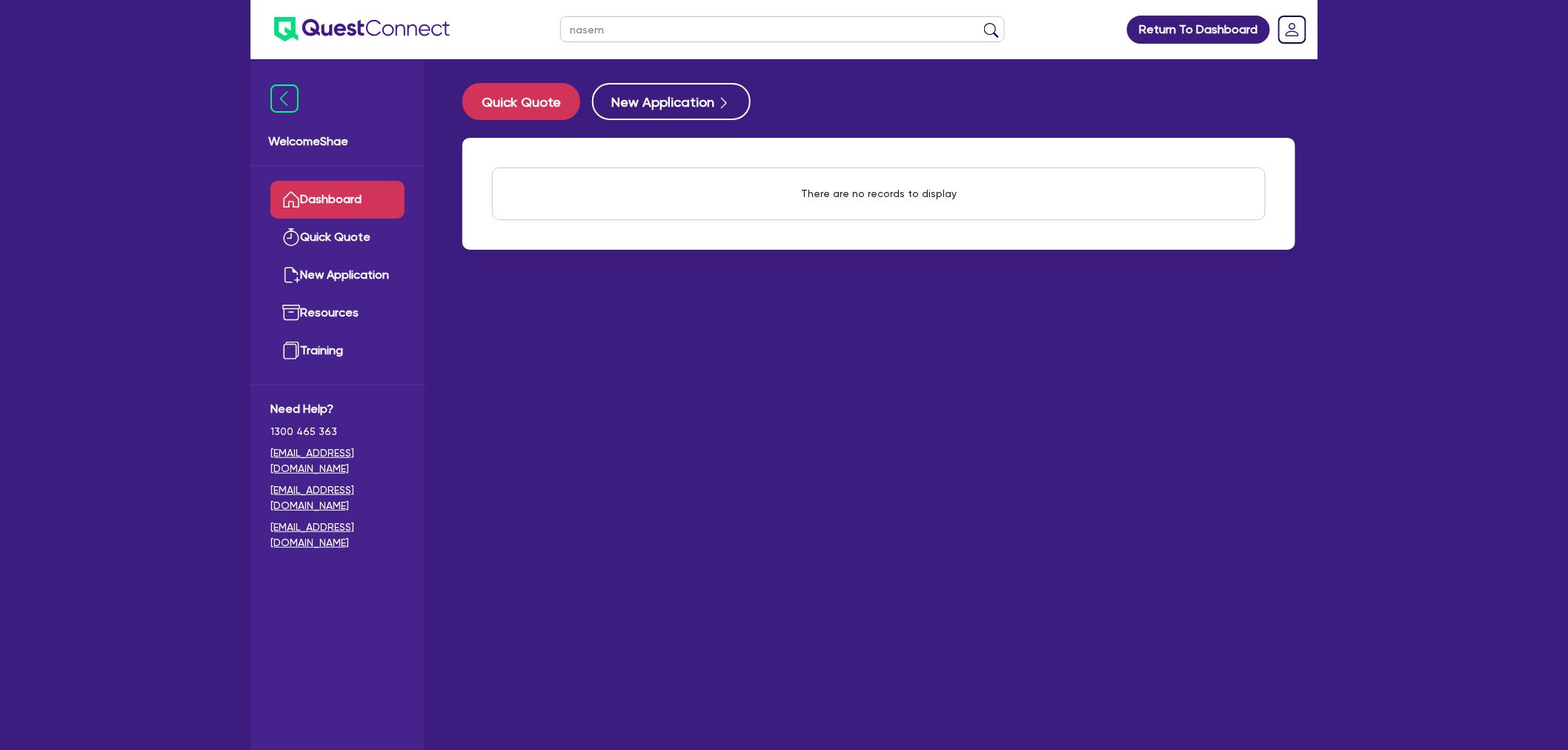
drag, startPoint x: 638, startPoint y: 31, endPoint x: 483, endPoint y: 15, distance: 155.8
click at [485, 15] on header "nasem Return To Dashboard Edit Profile Logout" at bounding box center [783, 29] width 1067 height 60
click at [979, 22] on button "submit" at bounding box center [990, 32] width 24 height 21
drag, startPoint x: 634, startPoint y: 27, endPoint x: 475, endPoint y: 9, distance: 160.0
click at [475, 9] on header "kucuk Return To Dashboard Edit Profile Logout" at bounding box center [783, 29] width 1067 height 60
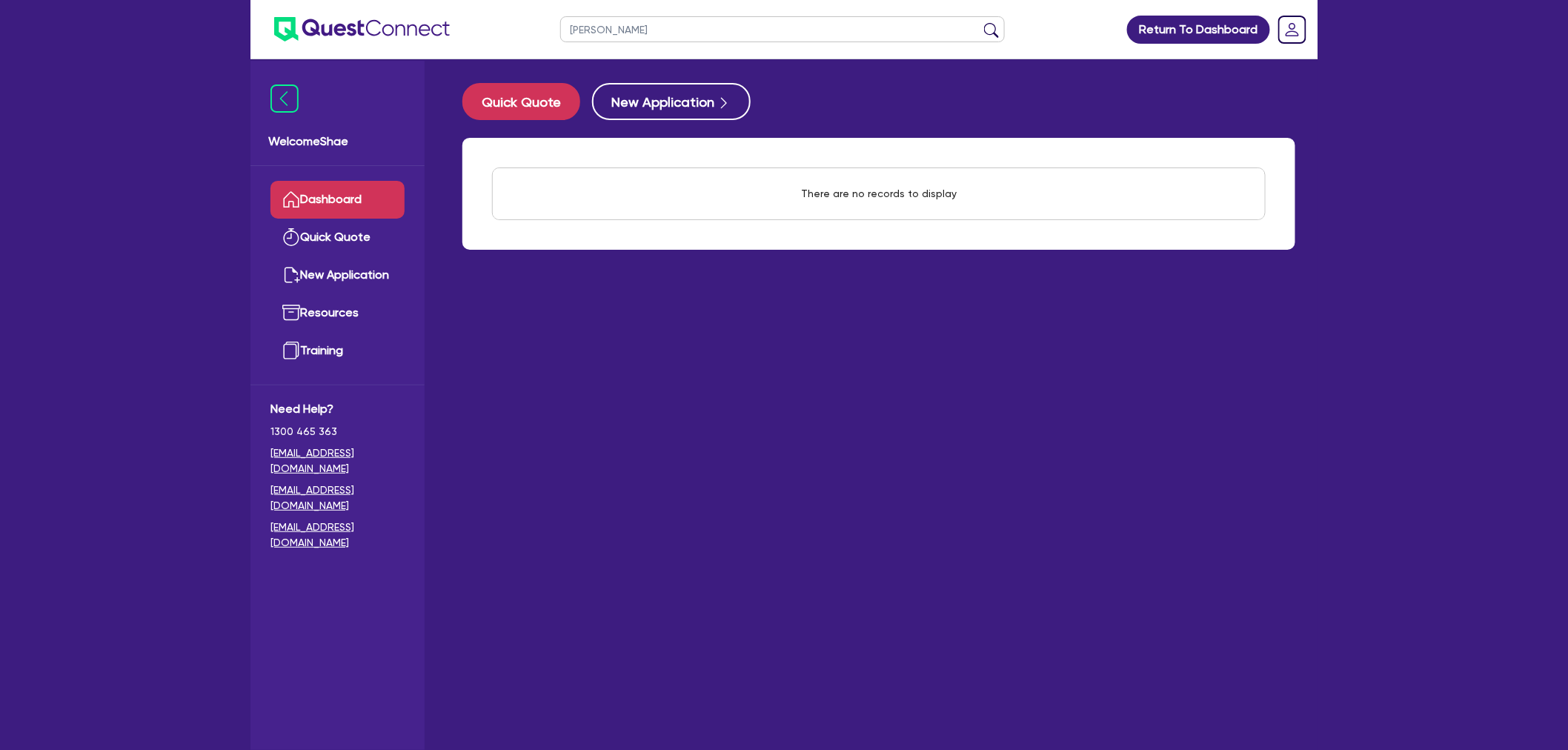
type input "[PERSON_NAME]"
click at [979, 22] on button "submit" at bounding box center [990, 32] width 24 height 21
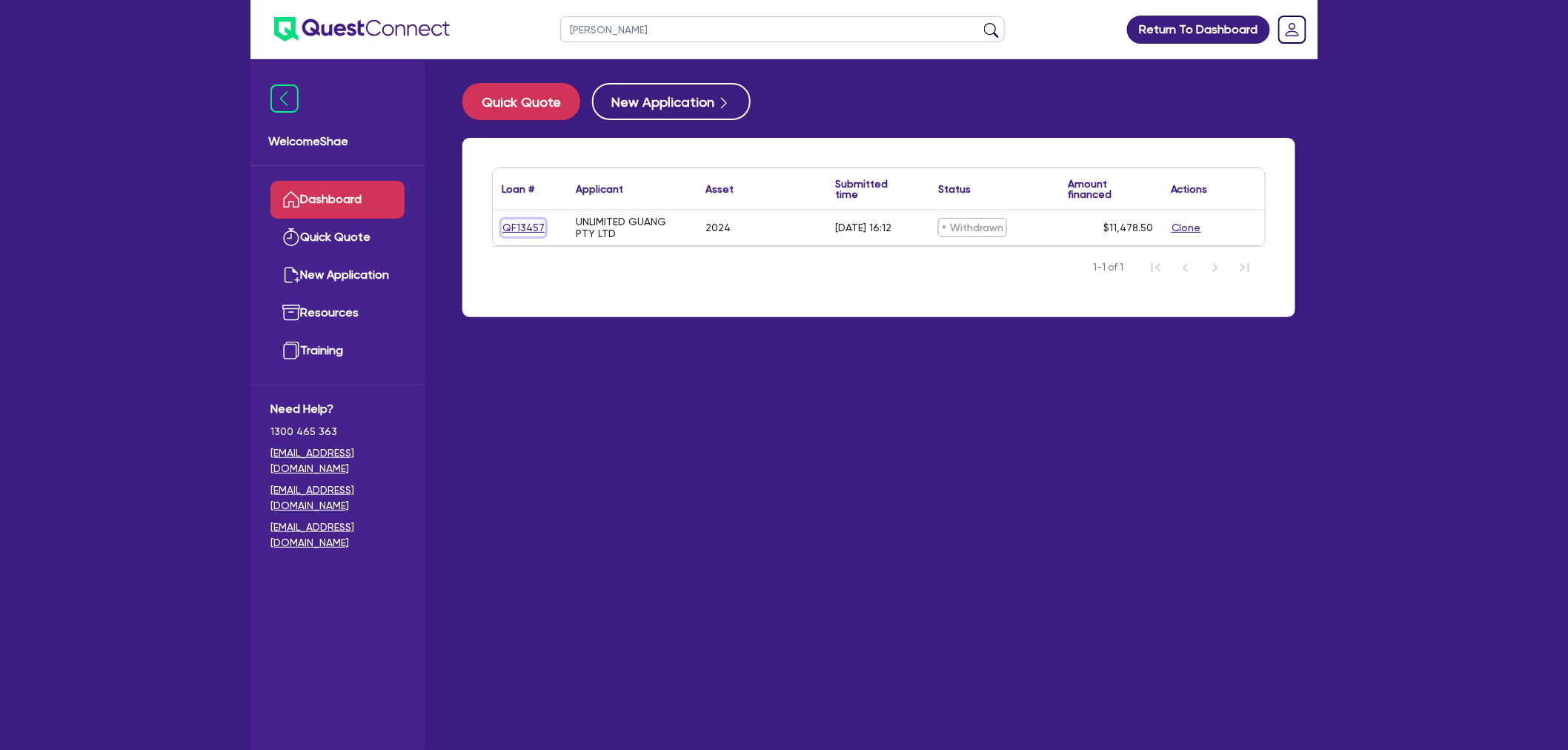
click at [512, 224] on link "QF13457" at bounding box center [524, 228] width 44 height 17
select select "TERTIARY_ASSETS"
select select "OTHER_TERTIARY"
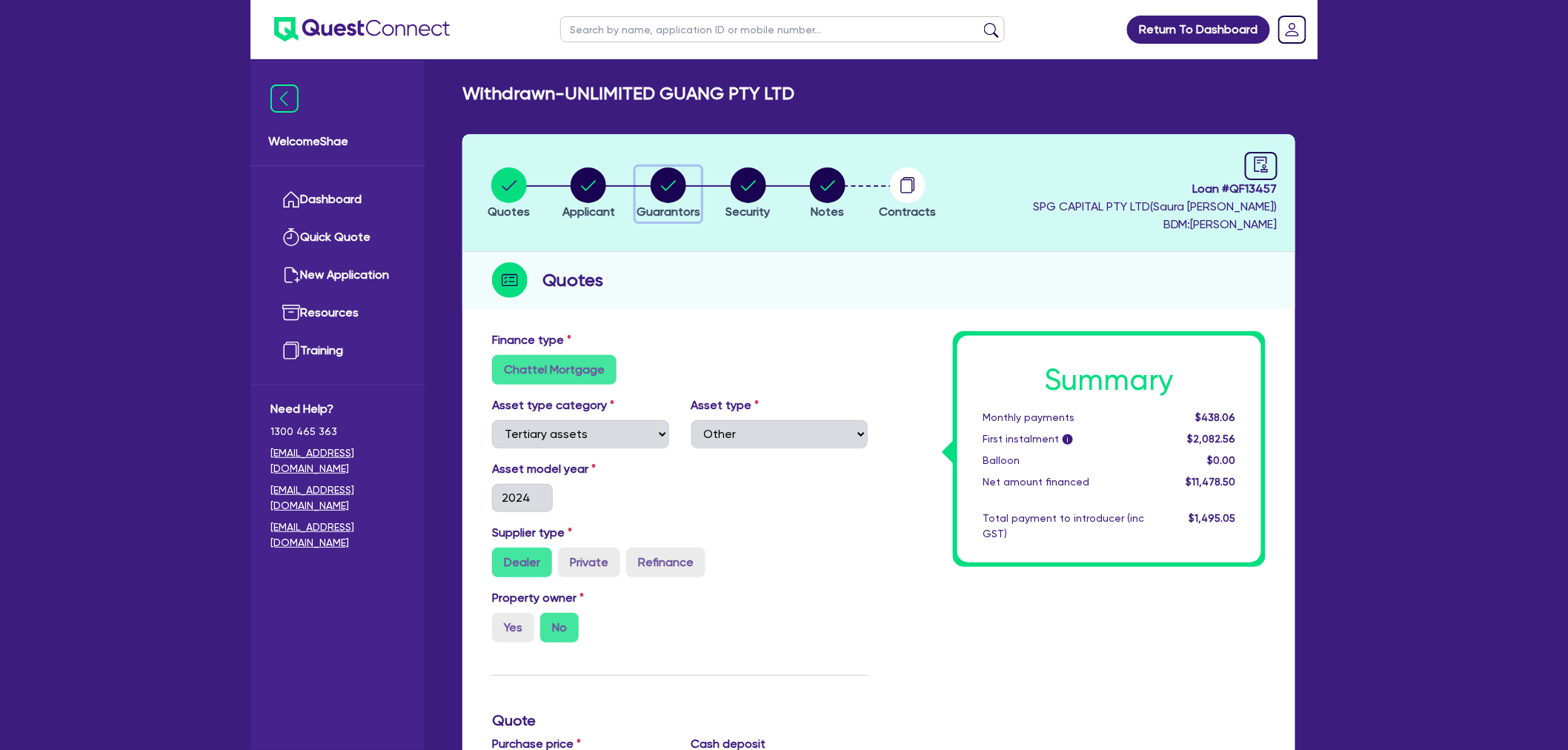
click at [672, 187] on circle "button" at bounding box center [668, 186] width 36 height 36
select select "MR"
select select "TAS"
select select "SINGLE"
select select "CASH"
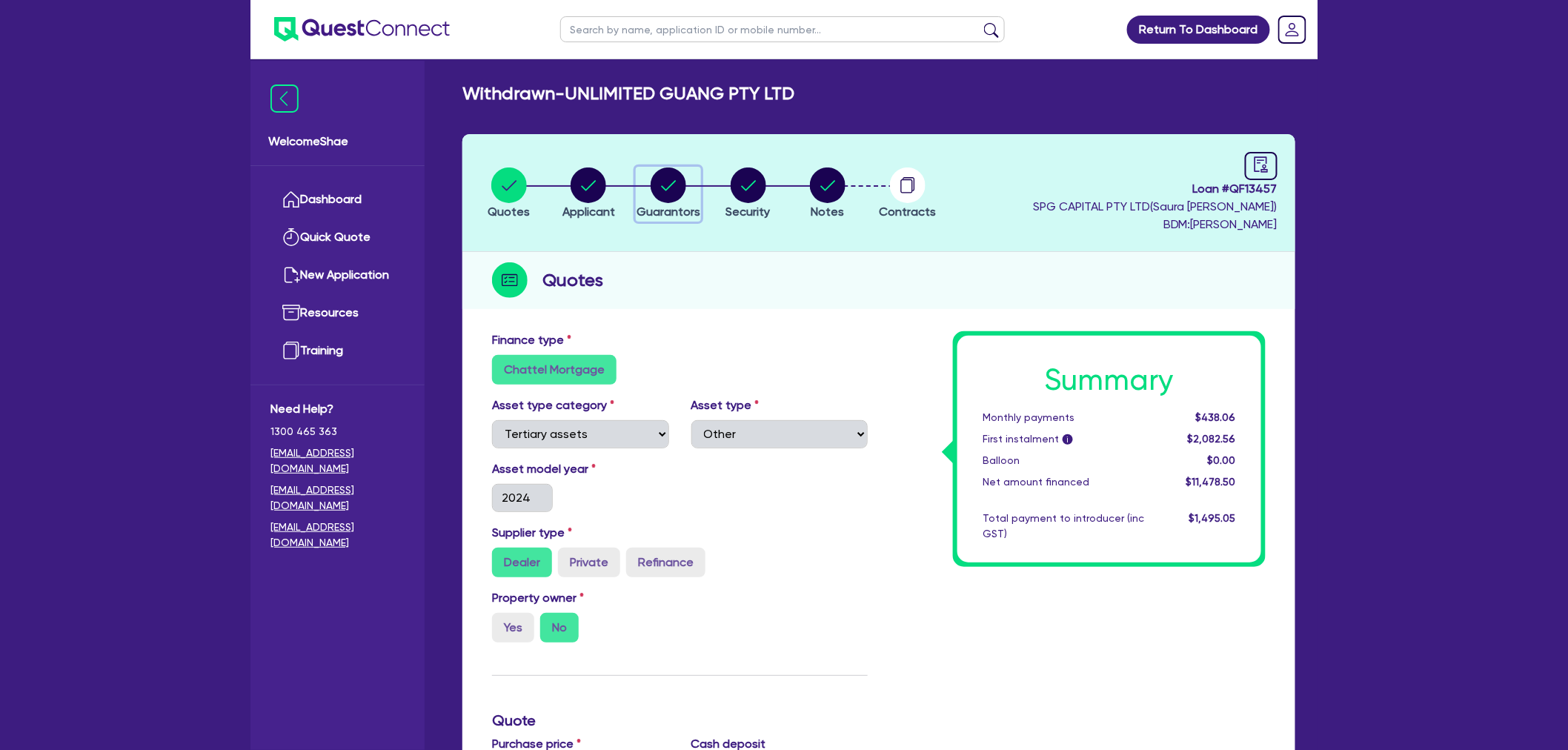
select select "VEHICLE"
select select "HOUSEHOLD_PERSONAL"
select select "OTHER"
select select "CREDIT_CARD"
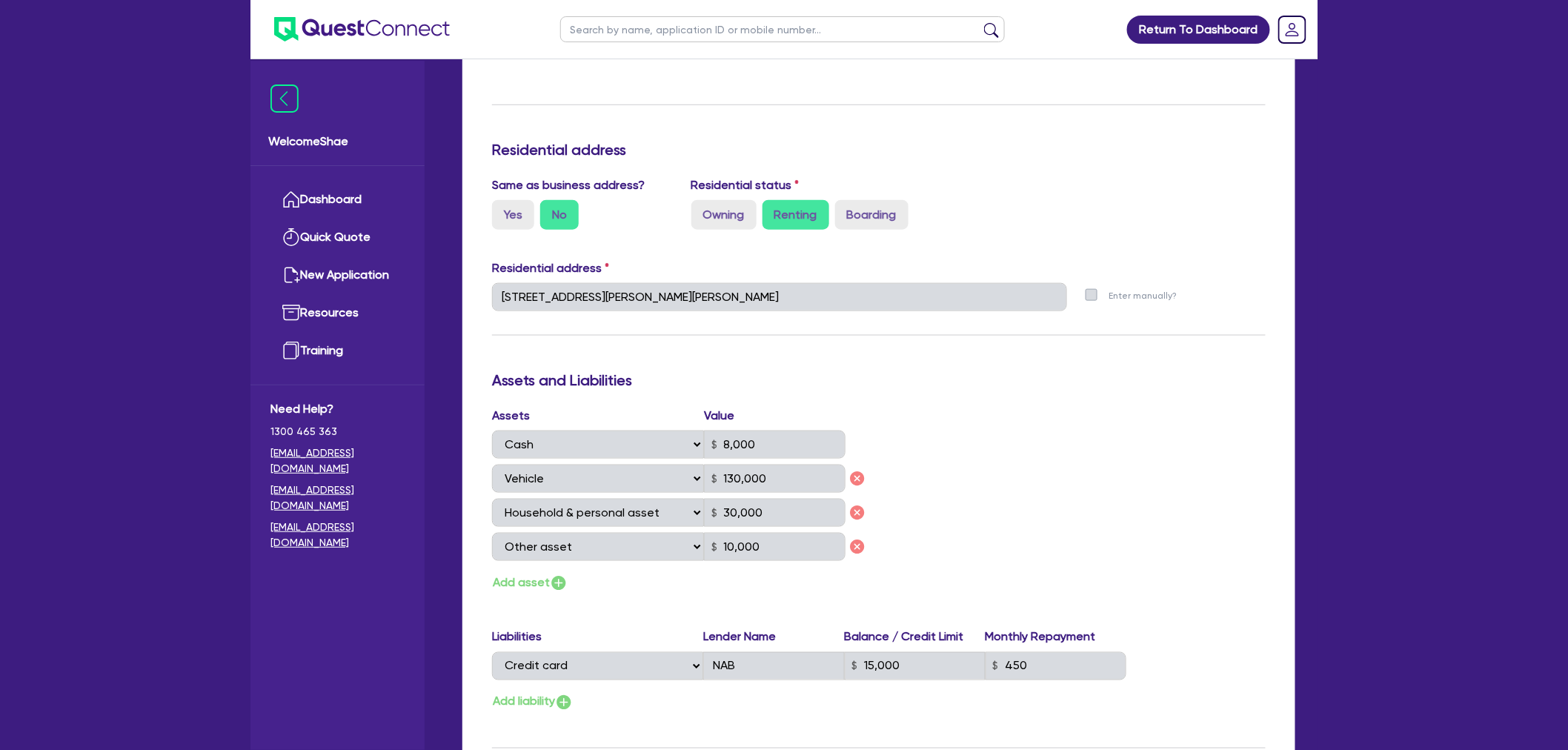
scroll to position [1098, 0]
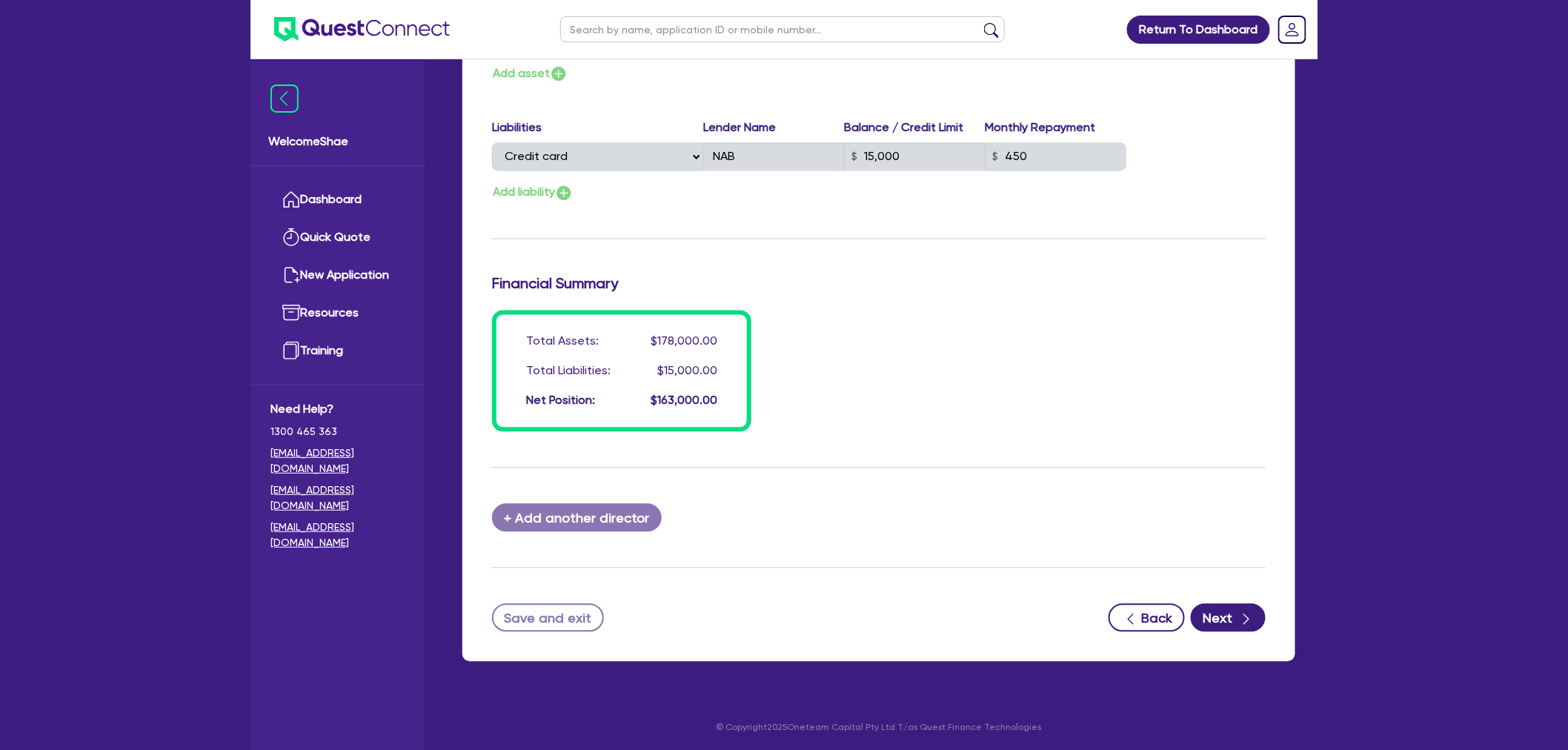
click at [788, 34] on input "text" at bounding box center [782, 28] width 444 height 26
paste input "[PERSON_NAME]"
type input "[PERSON_NAME]"
click button "submit" at bounding box center [990, 32] width 24 height 21
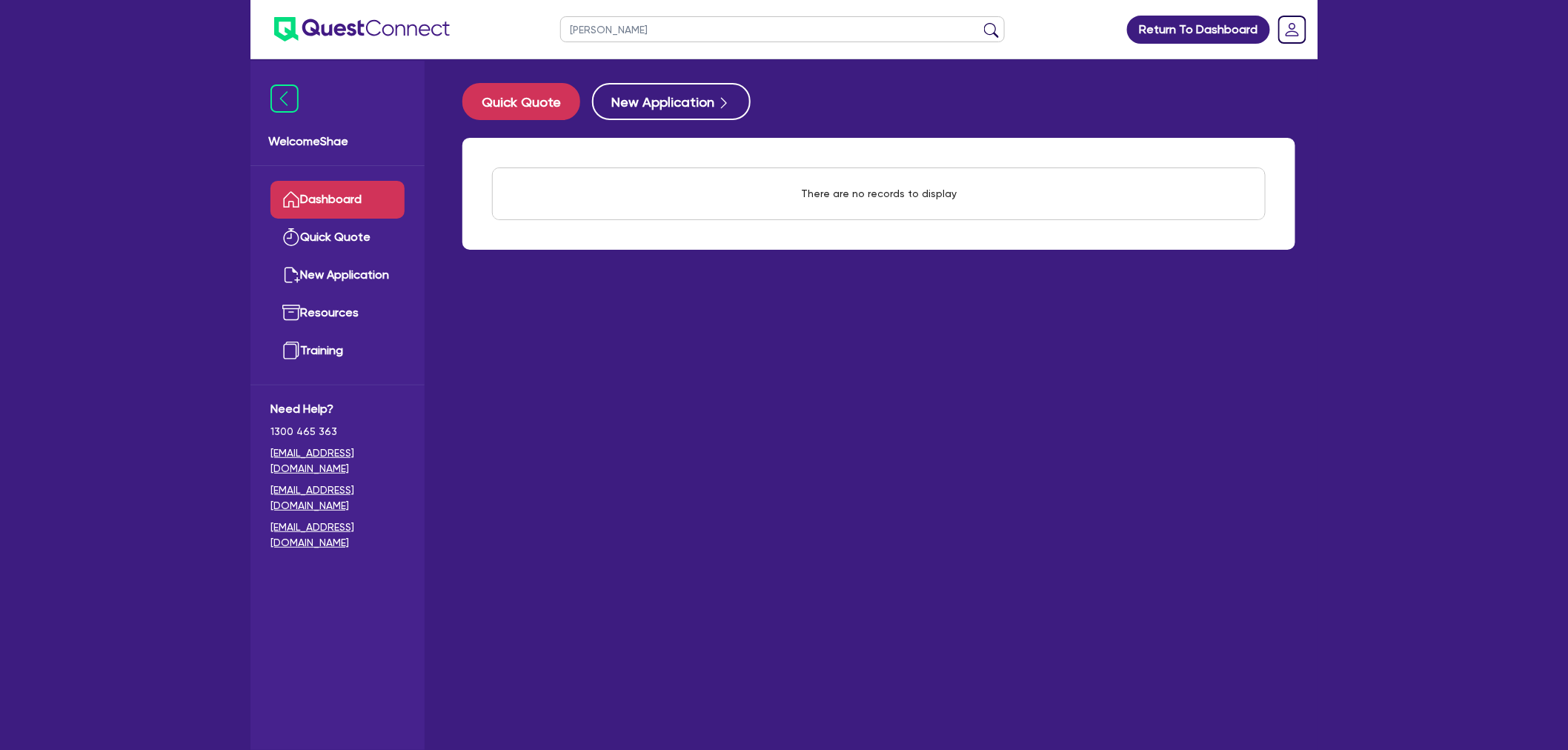
click at [805, 26] on input "[PERSON_NAME]" at bounding box center [782, 28] width 444 height 26
paste input "[PERSON_NAME]"
click at [979, 22] on button "submit" at bounding box center [990, 32] width 24 height 21
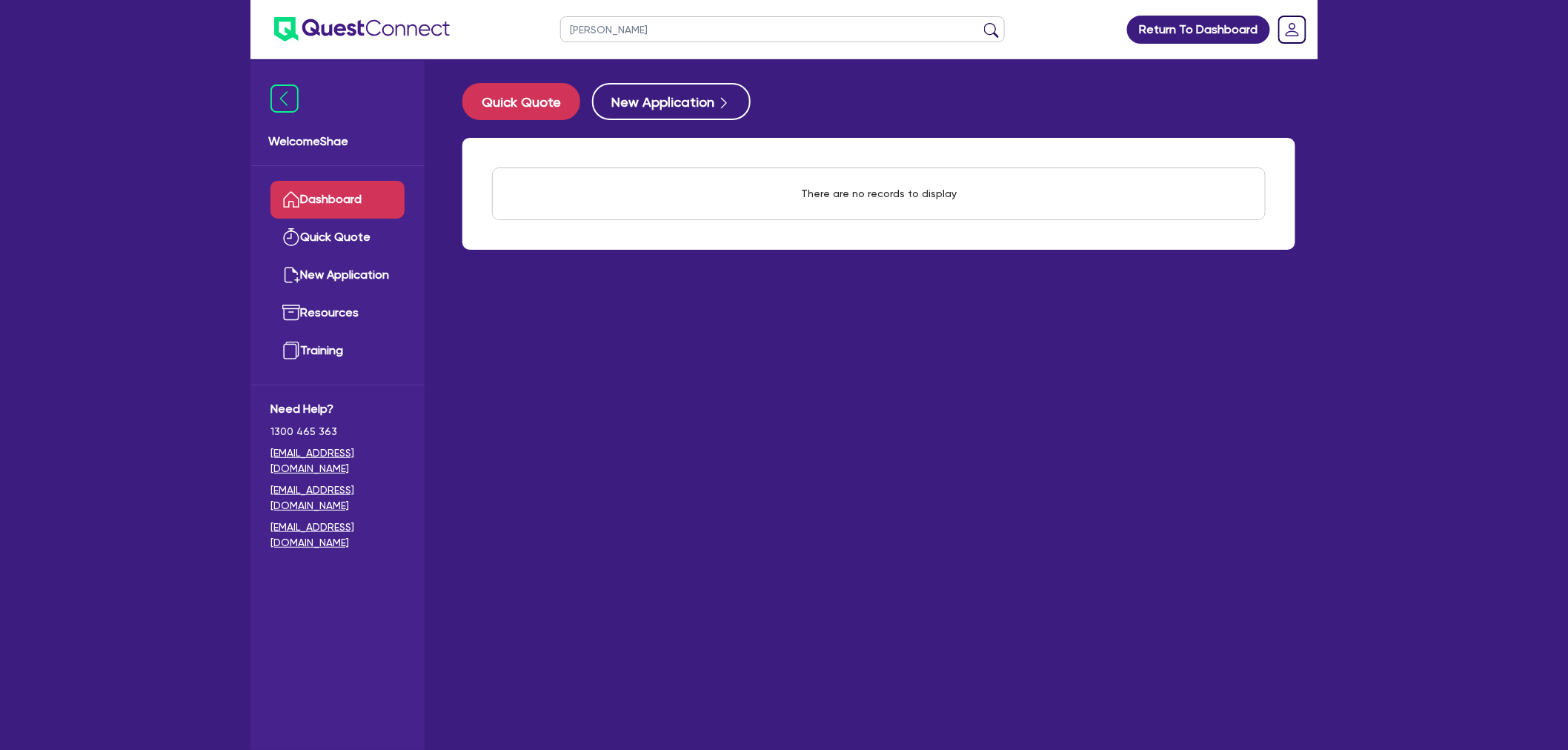
drag, startPoint x: 861, startPoint y: 27, endPoint x: 425, endPoint y: 12, distance: 436.3
click at [425, 12] on header "[PERSON_NAME] Return To Dashboard Edit Profile Logout" at bounding box center [783, 29] width 1067 height 60
type input "[PERSON_NAME]"
click at [979, 22] on button "submit" at bounding box center [990, 32] width 24 height 21
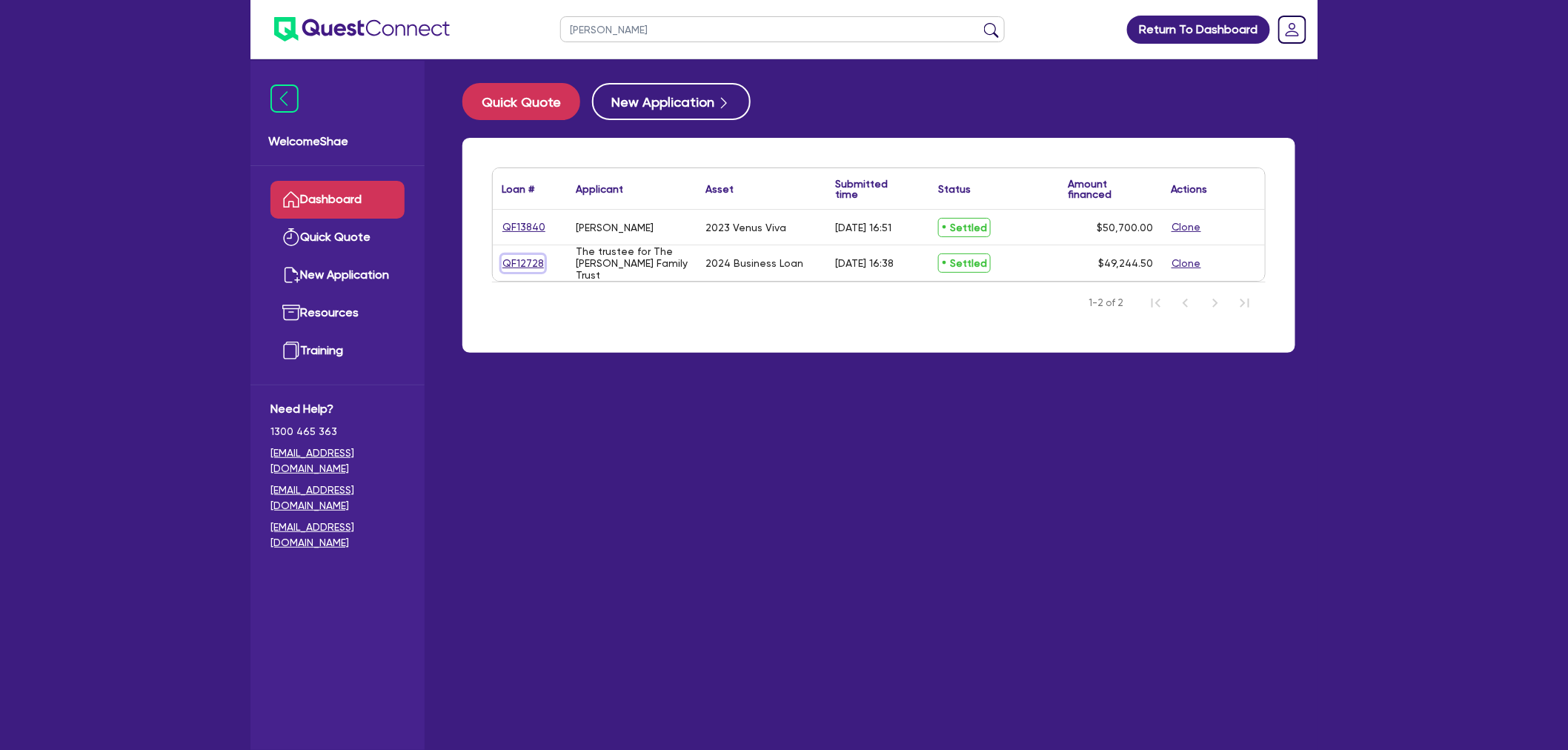
click at [519, 258] on link "QF12728" at bounding box center [523, 263] width 43 height 17
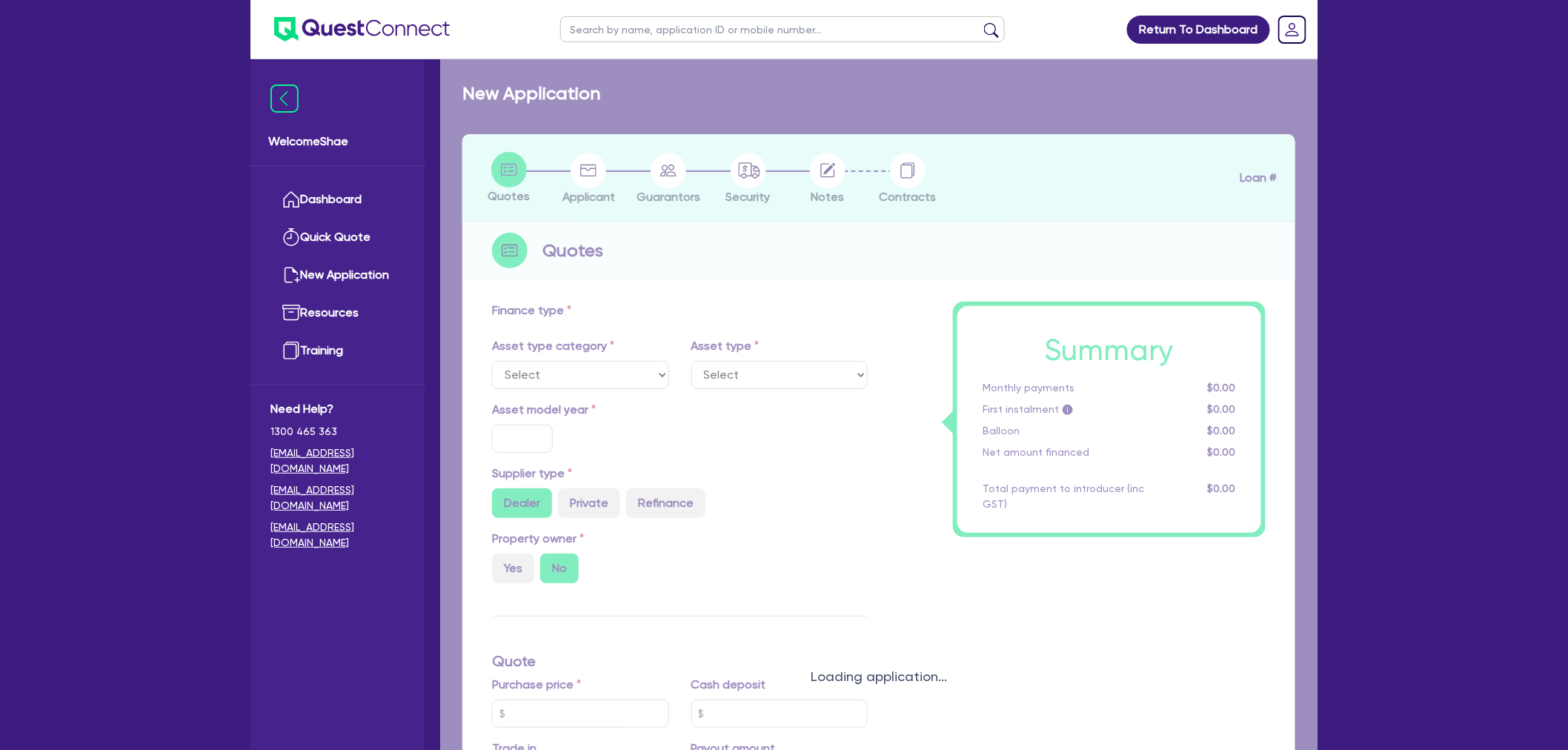
select select "TERTIARY_ASSETS"
type input "2024"
radio input "true"
type input "48,700"
type input "3.56"
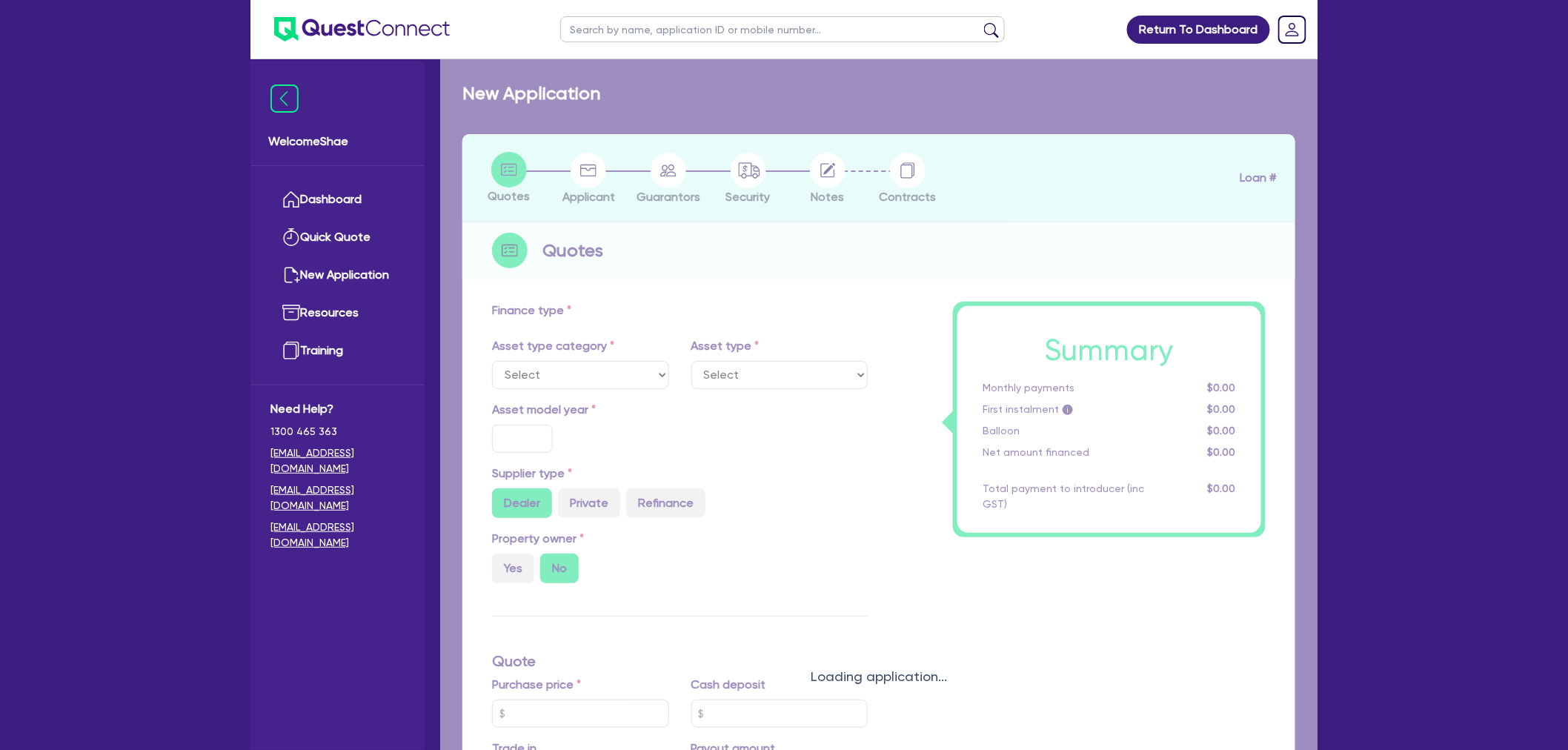
type input "1,756"
radio input "true"
type input "14.95"
type input "495"
select select "OTHER_TERTIARY"
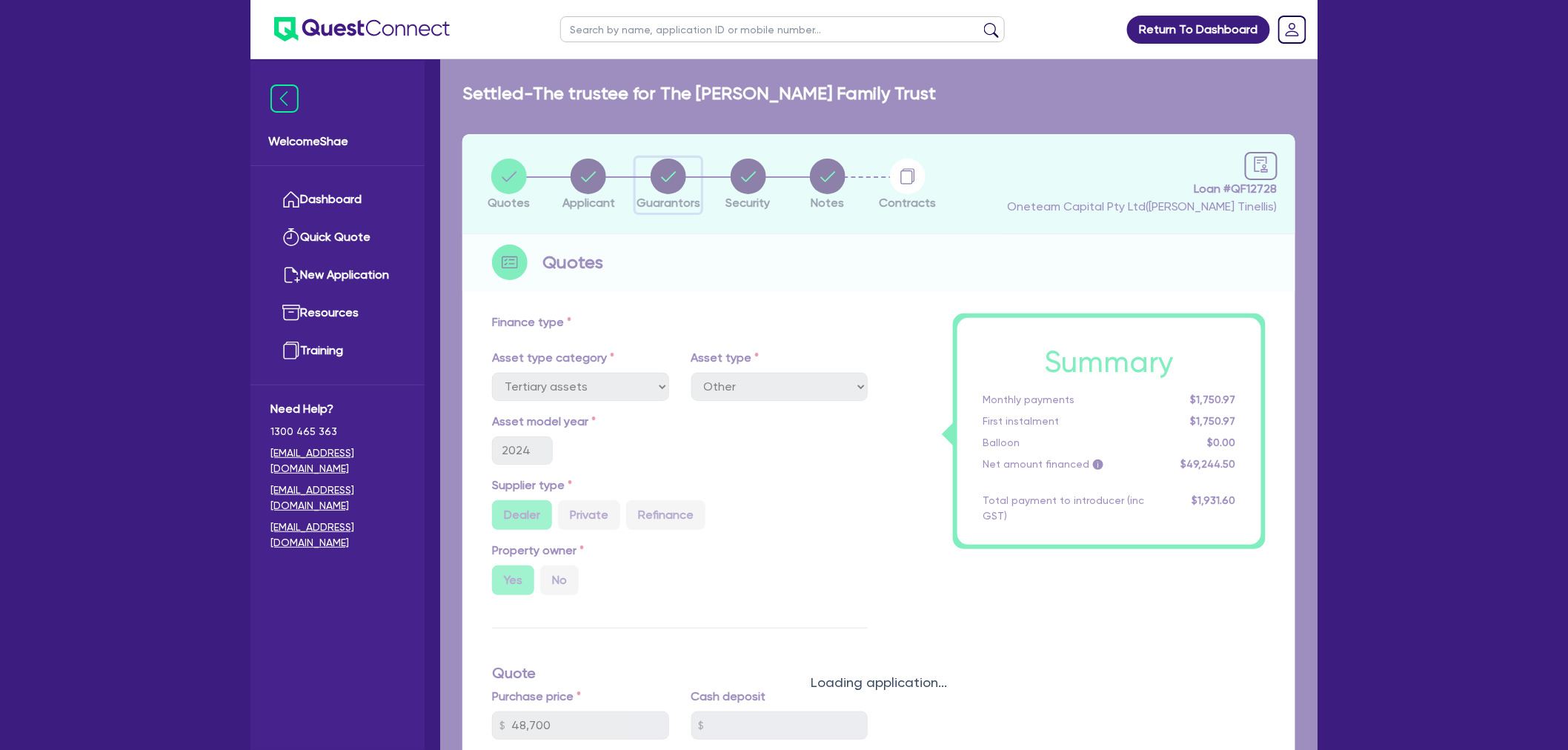
click at [666, 184] on circle "button" at bounding box center [668, 176] width 36 height 36
select select "MR"
select select "[GEOGRAPHIC_DATA]"
select select "MARRIED"
select select "PROPERTY"
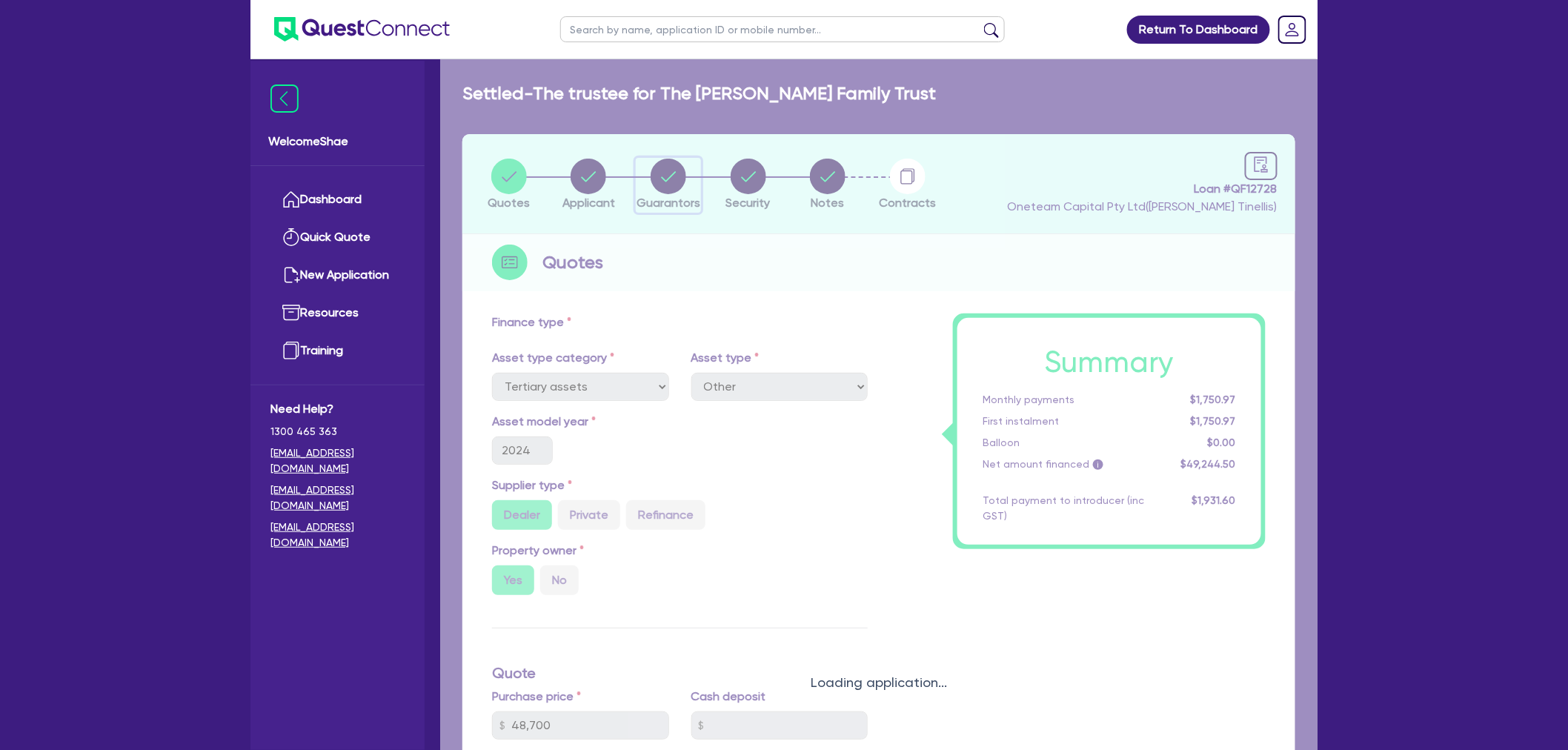
select select "CASH"
select select "OTHER"
select select "HOUSEHOLD_PERSONAL"
select select "MORTGAGE"
select select "CREDIT_CARD"
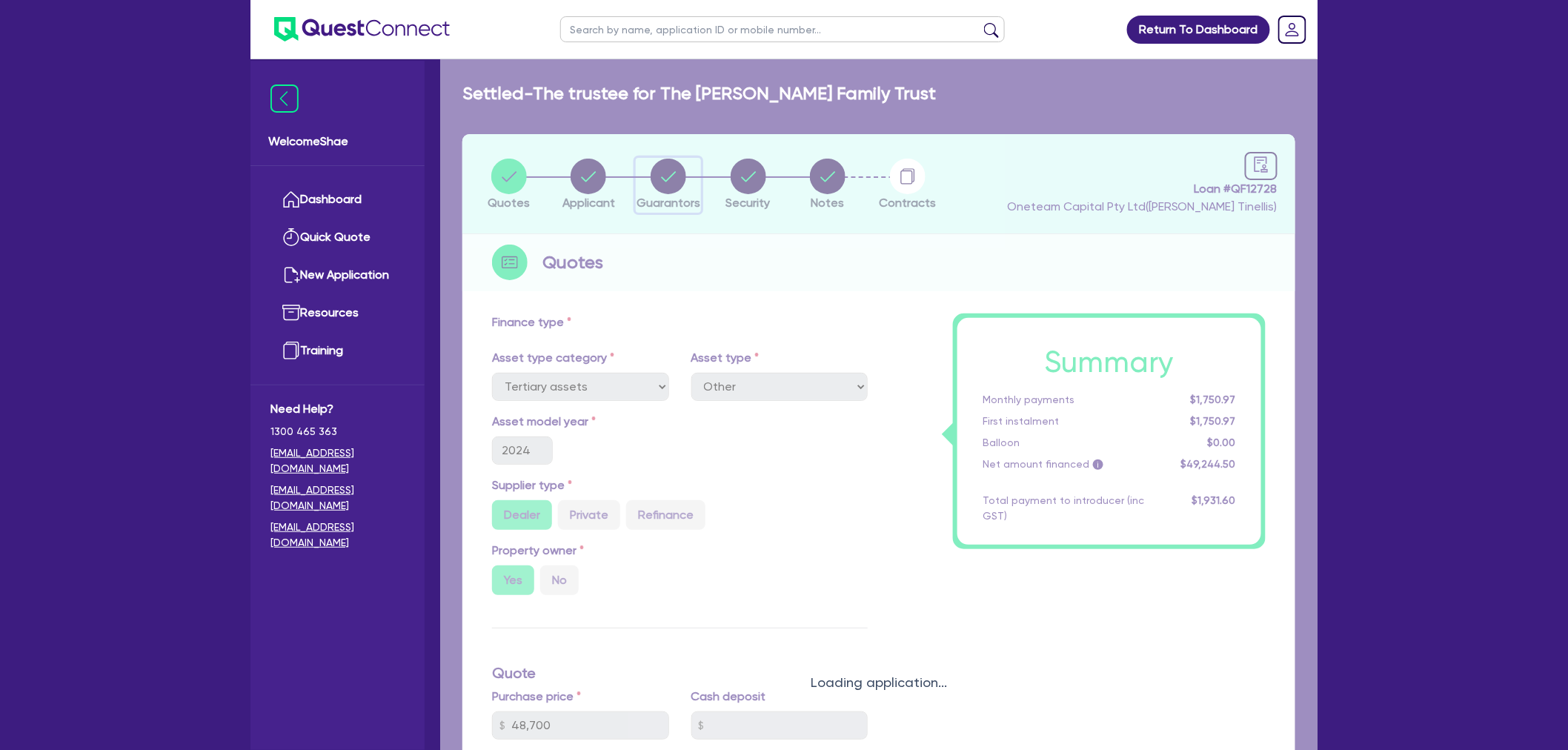
select select "MRS"
select select "[GEOGRAPHIC_DATA]"
select select "MARRIED"
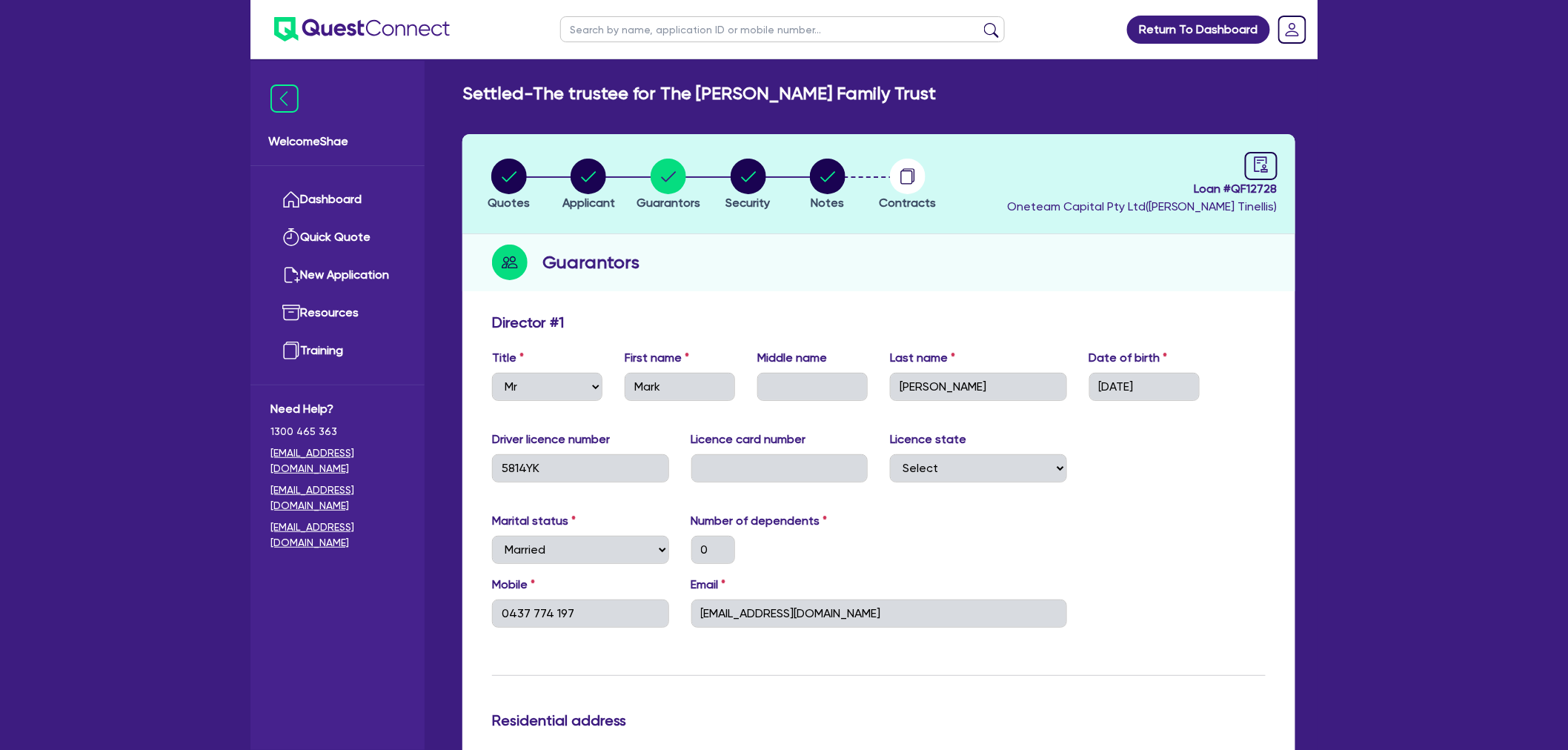
click at [653, 28] on input "text" at bounding box center [782, 28] width 444 height 26
type input "[PERSON_NAME]"
click button "submit" at bounding box center [990, 32] width 24 height 21
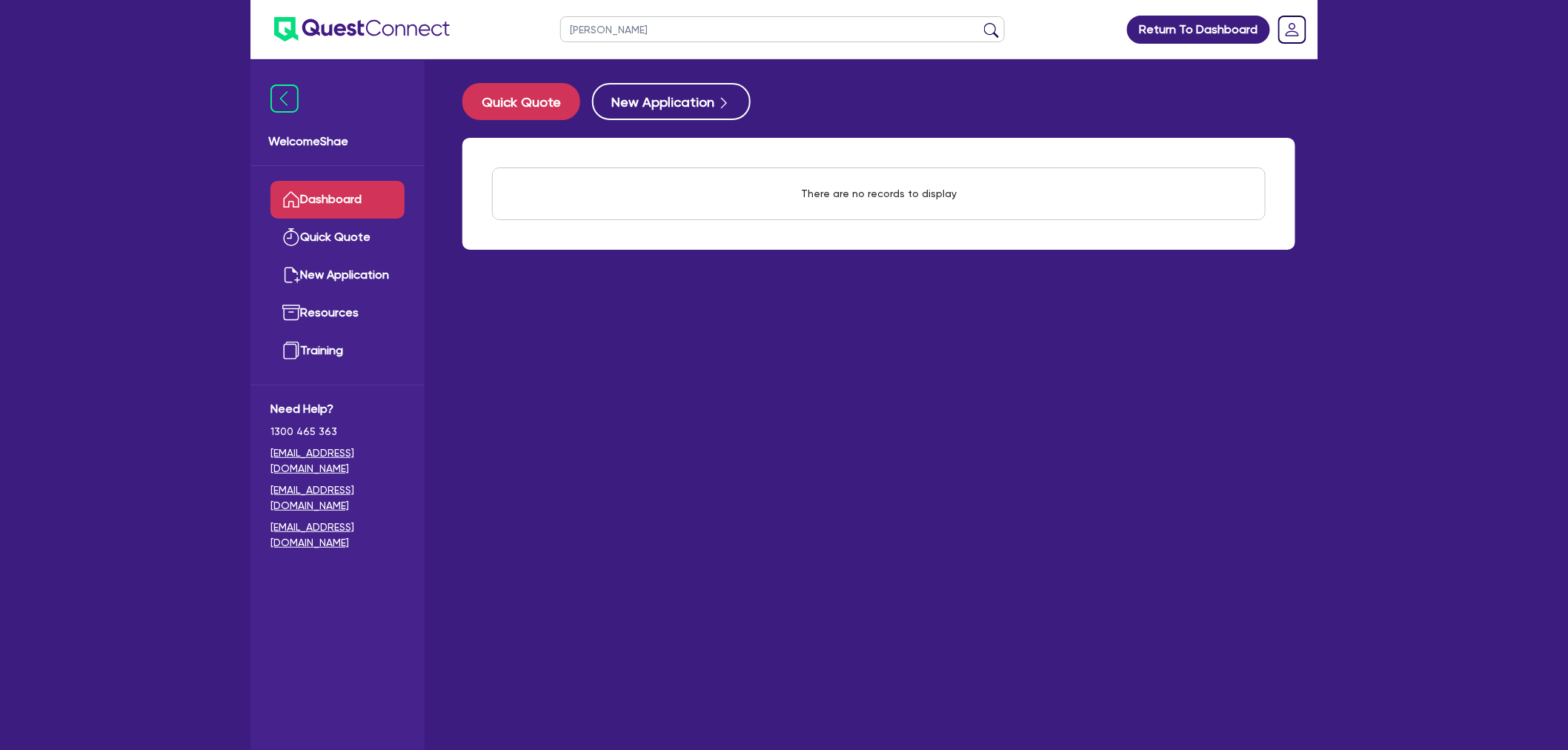
drag, startPoint x: 653, startPoint y: 28, endPoint x: 472, endPoint y: 5, distance: 182.5
click at [472, 5] on header "[PERSON_NAME] Return To Dashboard Edit Profile Logout" at bounding box center [783, 29] width 1067 height 60
click at [979, 22] on button "submit" at bounding box center [990, 32] width 24 height 21
drag, startPoint x: 765, startPoint y: 31, endPoint x: 312, endPoint y: 6, distance: 453.7
click at [312, 6] on header "[PERSON_NAME] Return To Dashboard Edit Profile Logout" at bounding box center [783, 29] width 1067 height 60
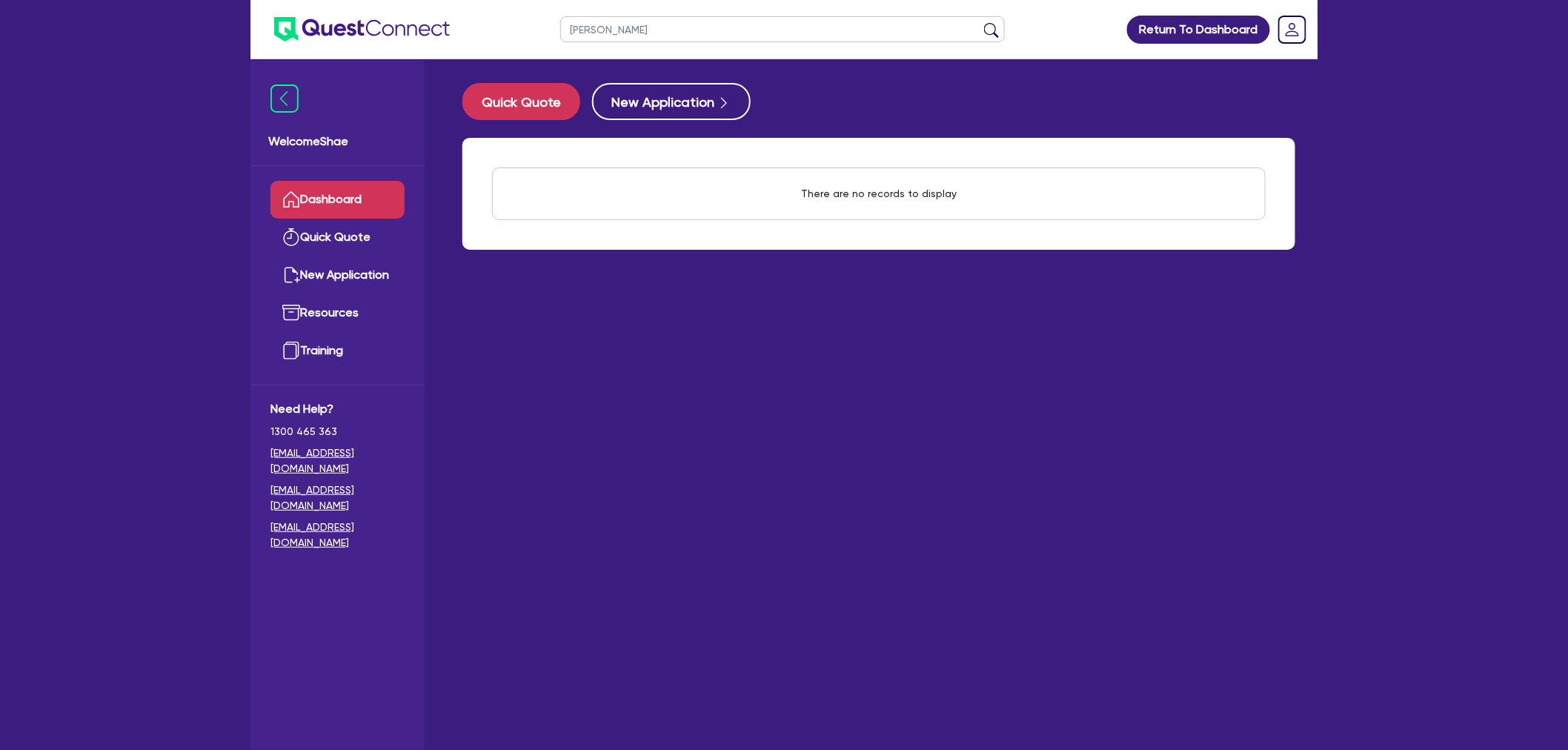
click at [979, 22] on button "submit" at bounding box center [990, 32] width 24 height 21
drag, startPoint x: 658, startPoint y: 29, endPoint x: 416, endPoint y: 8, distance: 242.9
click at [416, 9] on header "[PERSON_NAME] Return To Dashboard Edit Profile Logout" at bounding box center [783, 29] width 1067 height 60
click at [979, 22] on button "submit" at bounding box center [990, 32] width 24 height 21
drag, startPoint x: 625, startPoint y: 32, endPoint x: 513, endPoint y: 11, distance: 114.0
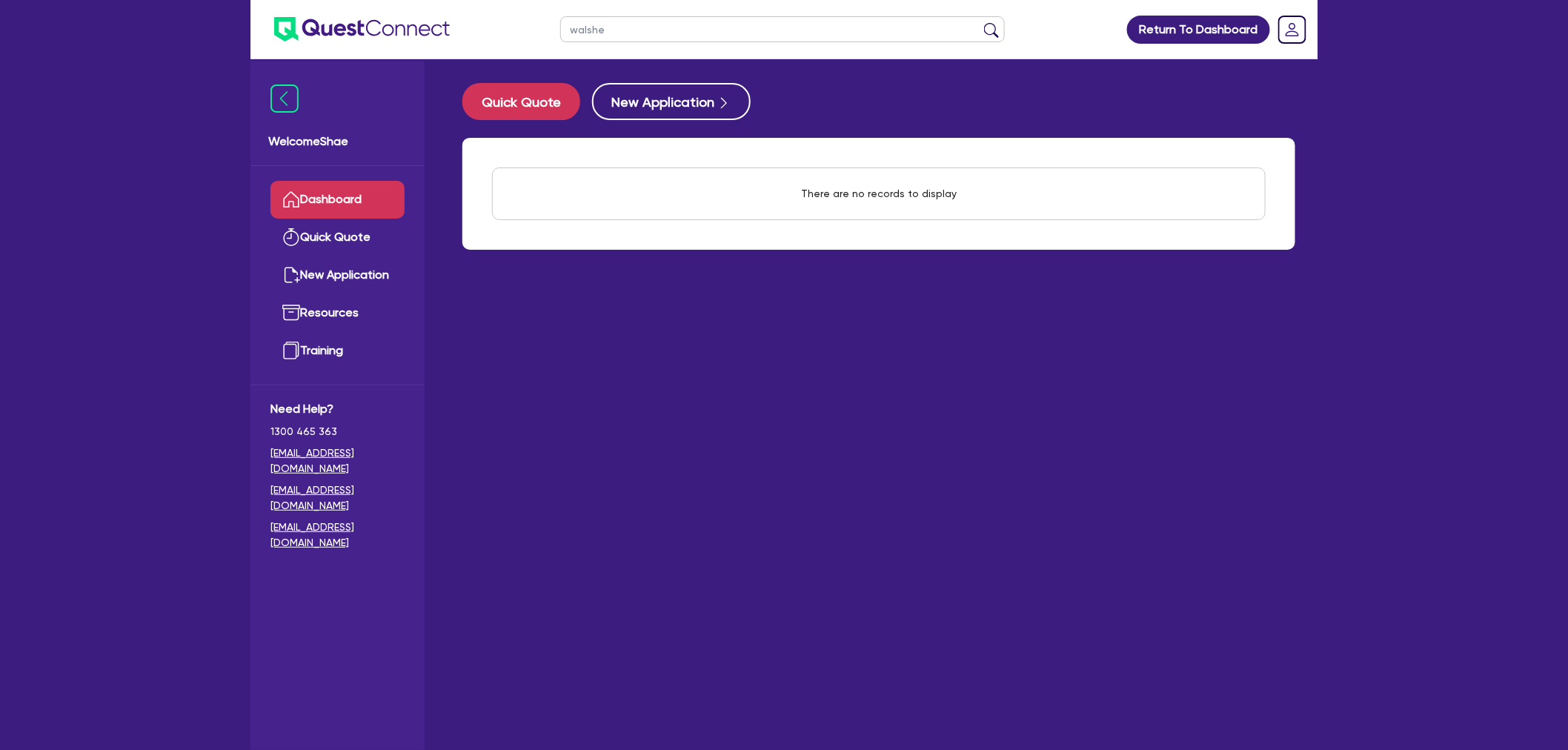
click at [513, 11] on header "walshe Return To Dashboard Edit Profile Logout" at bounding box center [783, 29] width 1067 height 60
click at [648, 39] on input "walshe" at bounding box center [782, 28] width 444 height 26
drag, startPoint x: 657, startPoint y: 23, endPoint x: 519, endPoint y: 5, distance: 139.2
click at [519, 5] on header "walshe Return To Dashboard Edit Profile Logout" at bounding box center [783, 29] width 1067 height 60
click at [979, 22] on button "submit" at bounding box center [990, 32] width 24 height 21
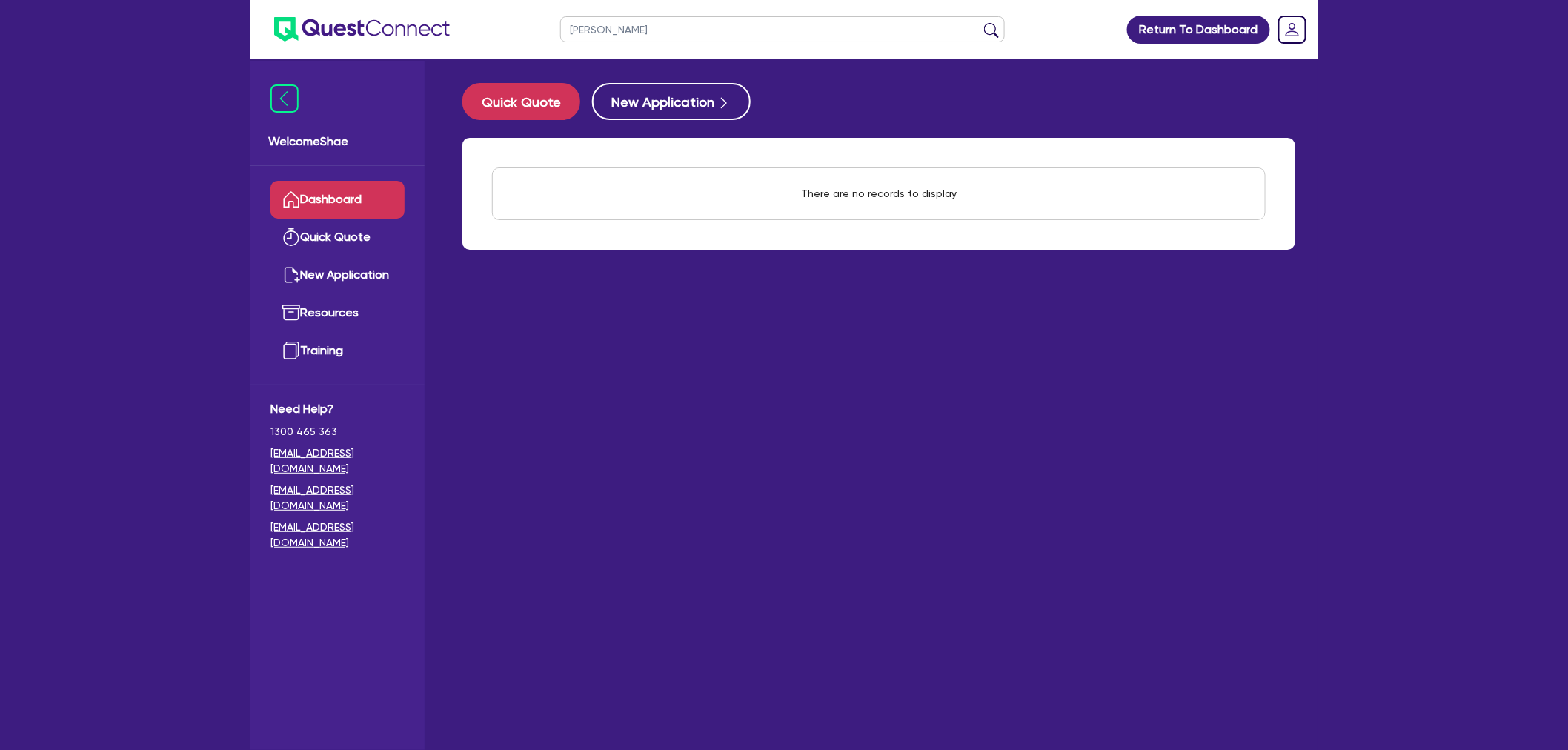
drag, startPoint x: 630, startPoint y: 28, endPoint x: 399, endPoint y: 21, distance: 231.1
click at [399, 21] on header "[PERSON_NAME] Return To Dashboard Edit Profile Logout" at bounding box center [783, 29] width 1067 height 60
click at [979, 22] on button "submit" at bounding box center [990, 32] width 24 height 21
drag, startPoint x: 557, startPoint y: 15, endPoint x: 368, endPoint y: 6, distance: 189.2
click at [368, 6] on header "wassim Return To Dashboard Edit Profile Logout" at bounding box center [783, 29] width 1067 height 60
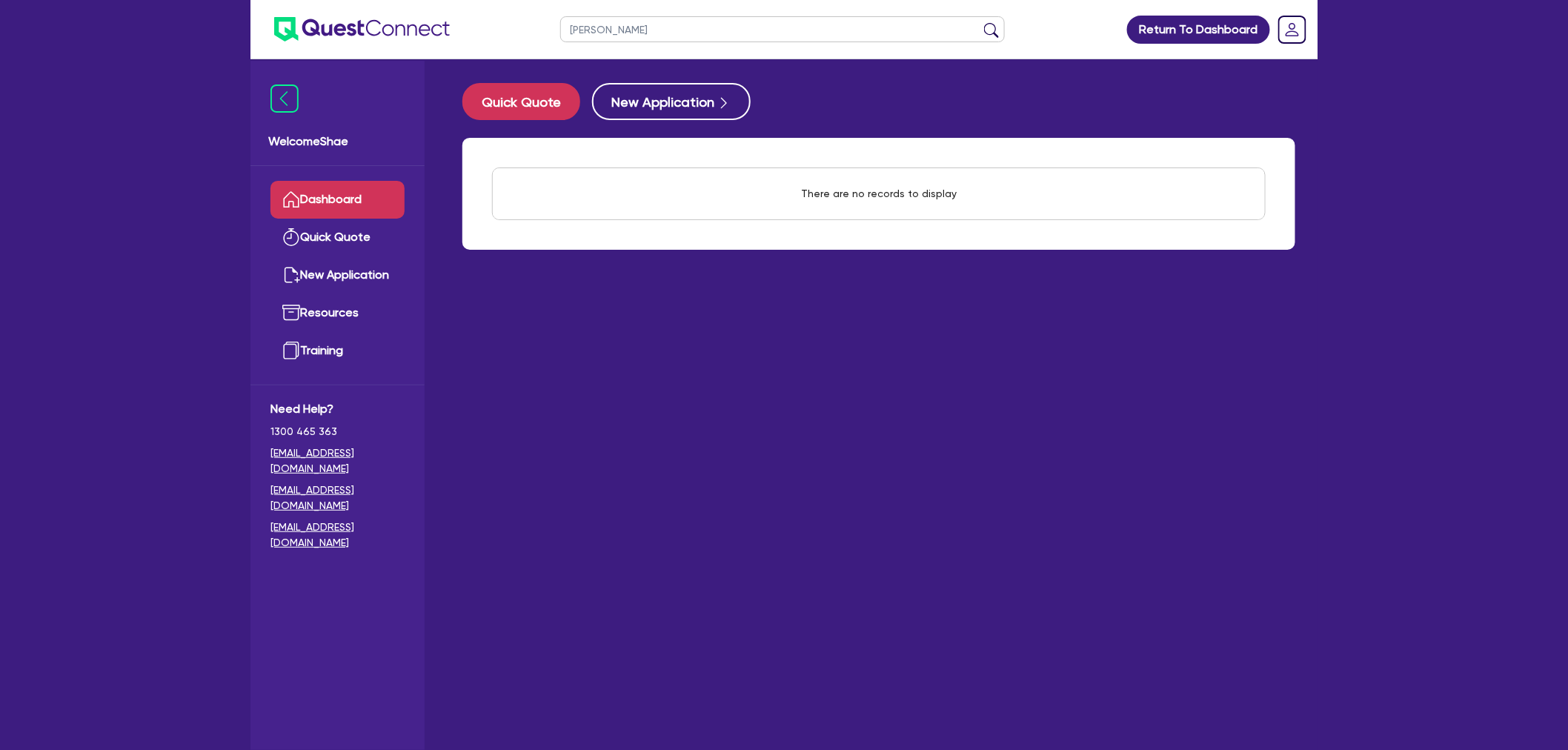
click at [979, 22] on button "submit" at bounding box center [990, 32] width 24 height 21
drag, startPoint x: 633, startPoint y: 27, endPoint x: 362, endPoint y: -4, distance: 272.8
click at [362, 0] on html "[PERSON_NAME] Return To Dashboard Edit Profile Logout Welcome Shae Dashboard Qu…" at bounding box center [784, 404] width 1568 height 809
click at [979, 22] on button "submit" at bounding box center [990, 32] width 24 height 21
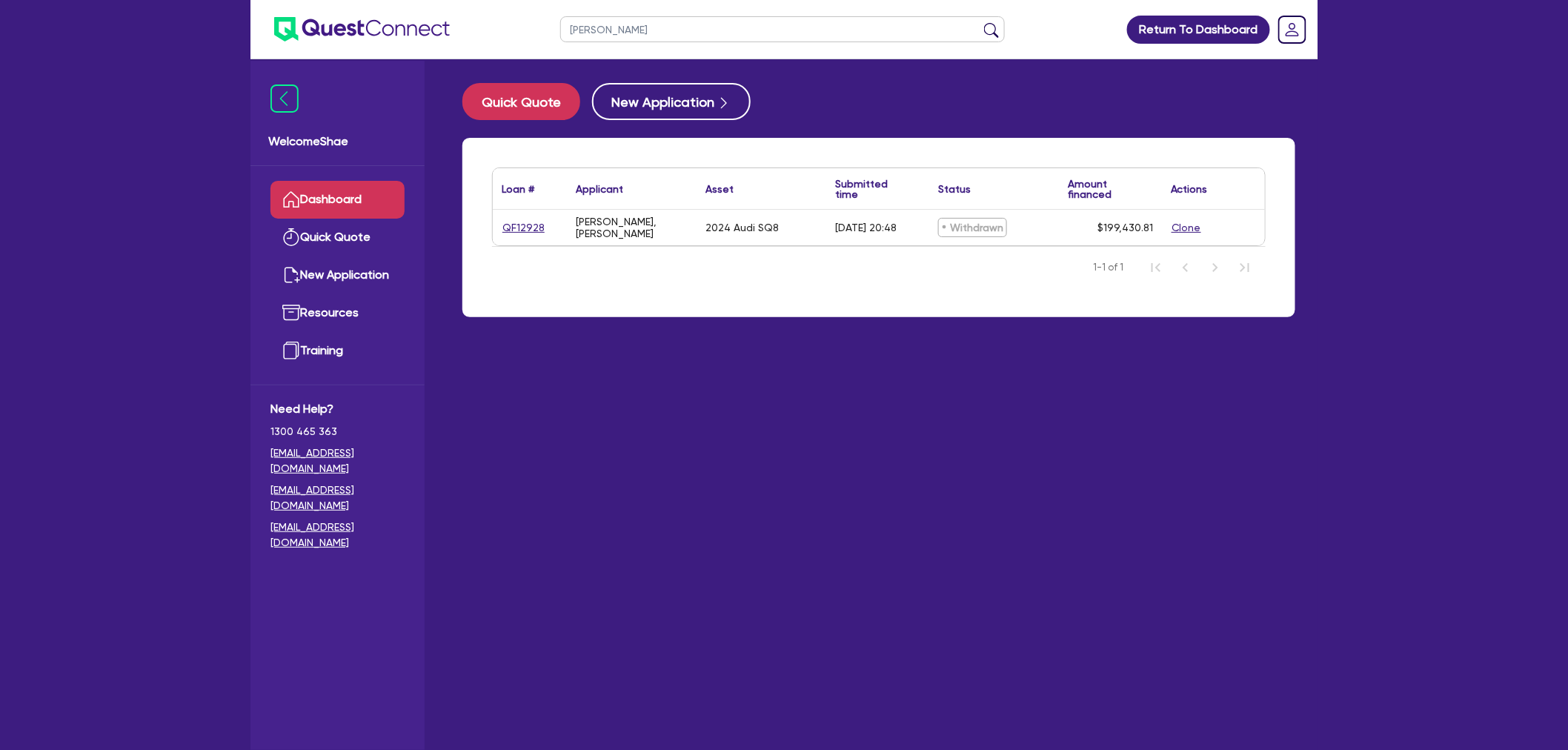
drag, startPoint x: 617, startPoint y: 30, endPoint x: 468, endPoint y: 9, distance: 150.5
click at [472, 11] on header "[PERSON_NAME] Return To Dashboard Edit Profile Logout" at bounding box center [783, 29] width 1067 height 60
click at [979, 22] on button "submit" at bounding box center [990, 32] width 24 height 21
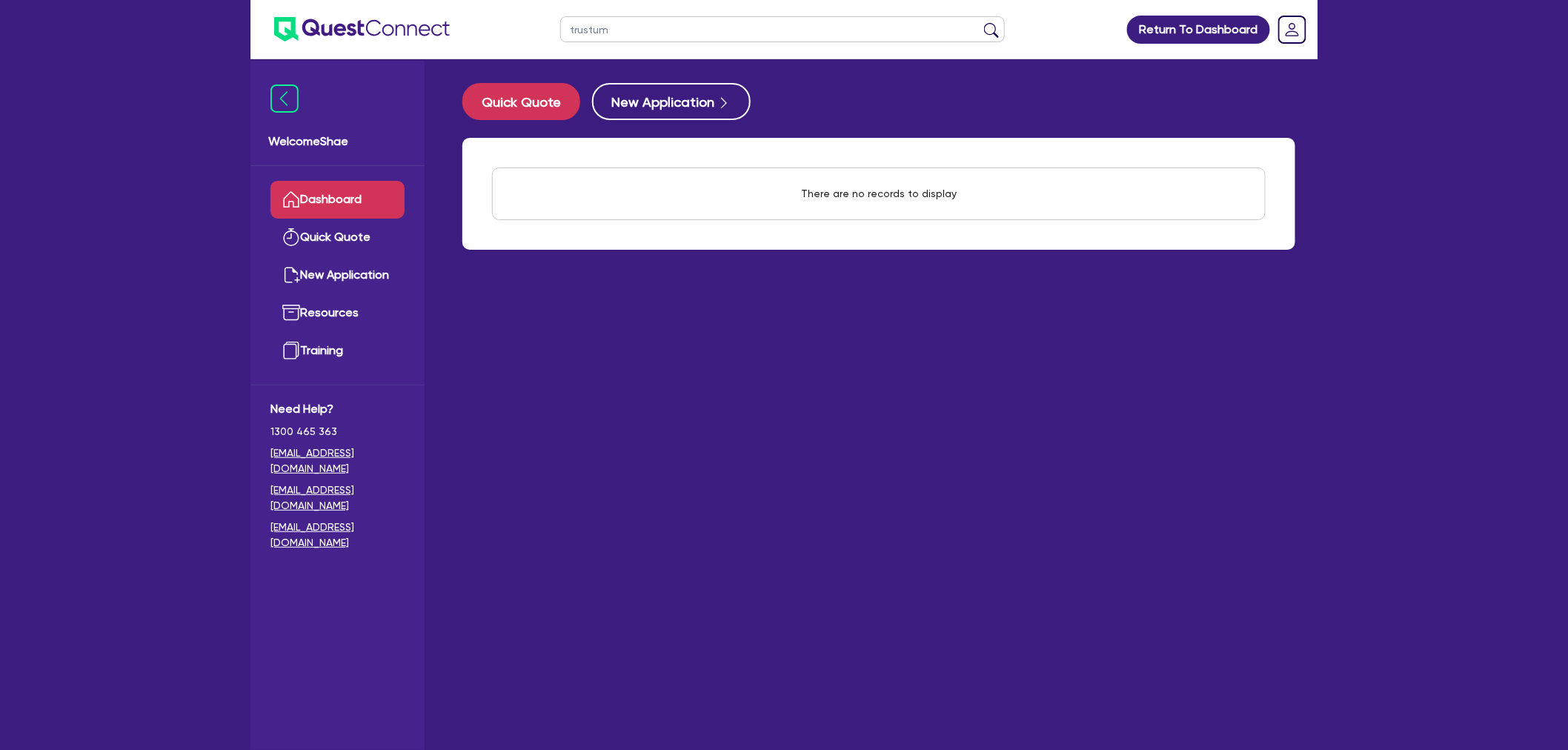
drag, startPoint x: 646, startPoint y: 26, endPoint x: 412, endPoint y: 17, distance: 234.2
click at [415, 20] on header "trustum Return To Dashboard Edit Profile Logout" at bounding box center [783, 29] width 1067 height 60
type input "[PERSON_NAME]"
click at [979, 22] on button "submit" at bounding box center [990, 32] width 24 height 21
